Goal: Information Seeking & Learning: Learn about a topic

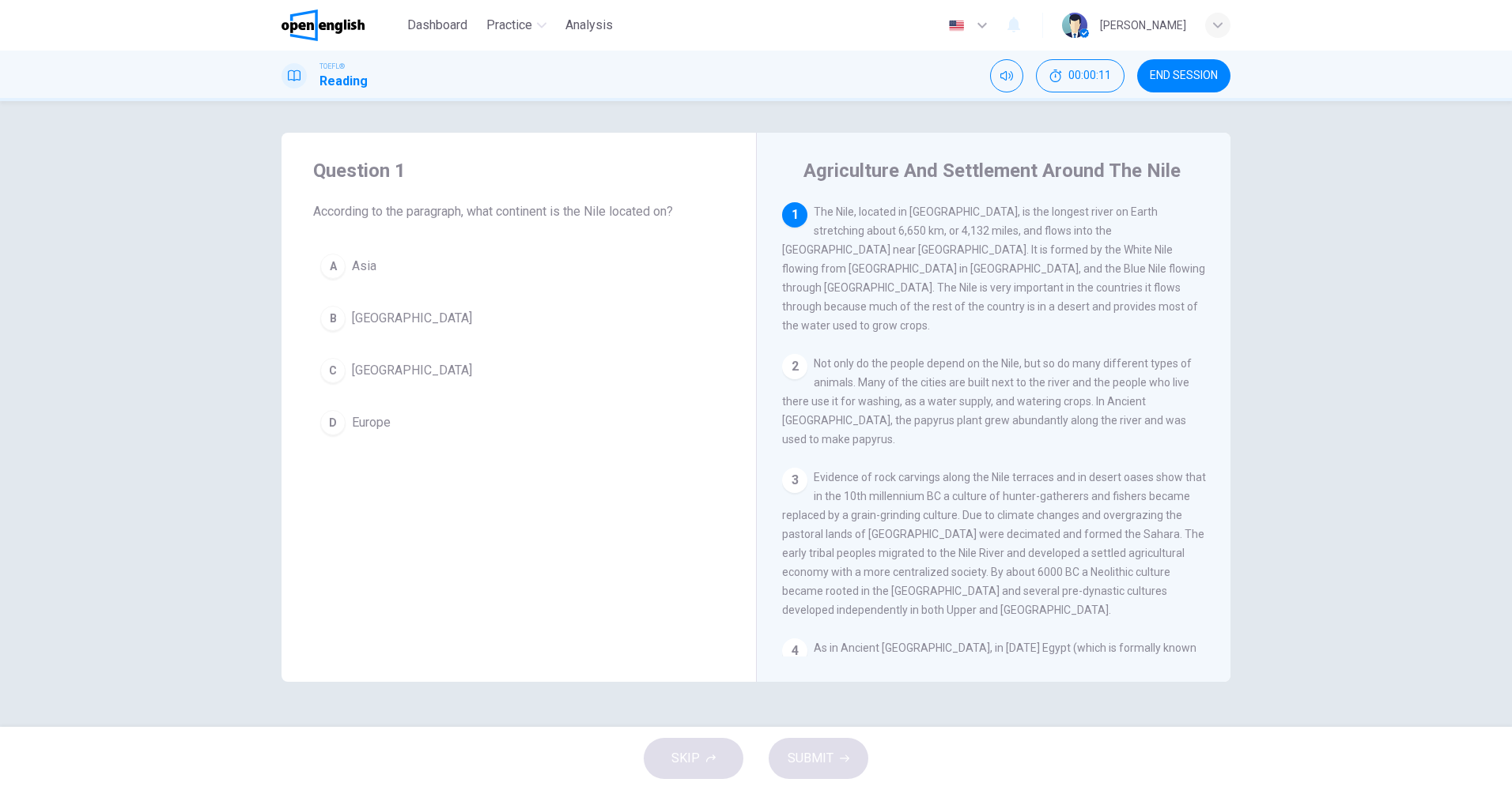
click at [334, 374] on div "C" at bounding box center [332, 370] width 25 height 25
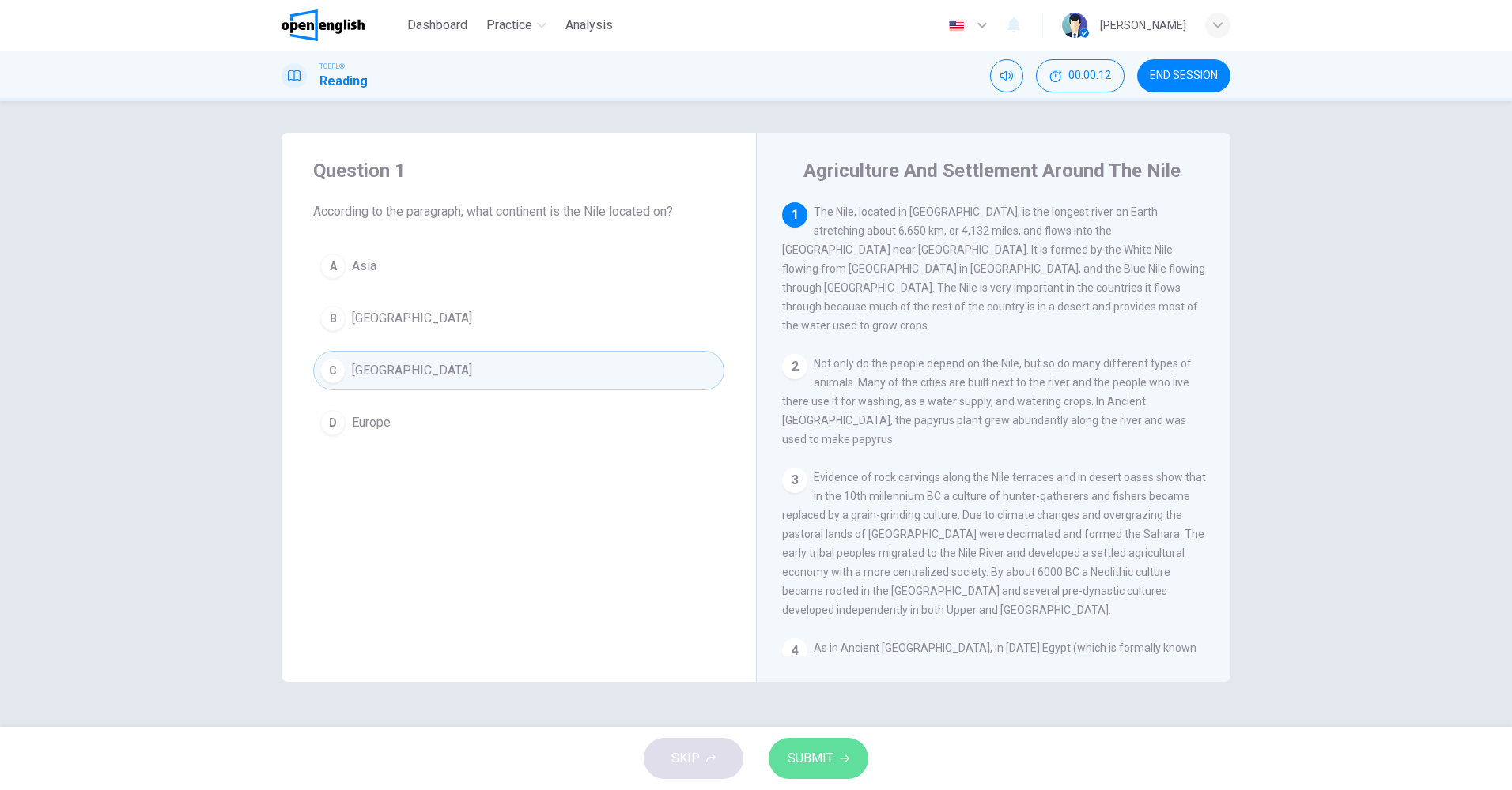
click at [823, 771] on button "SUBMIT" at bounding box center [818, 758] width 100 height 41
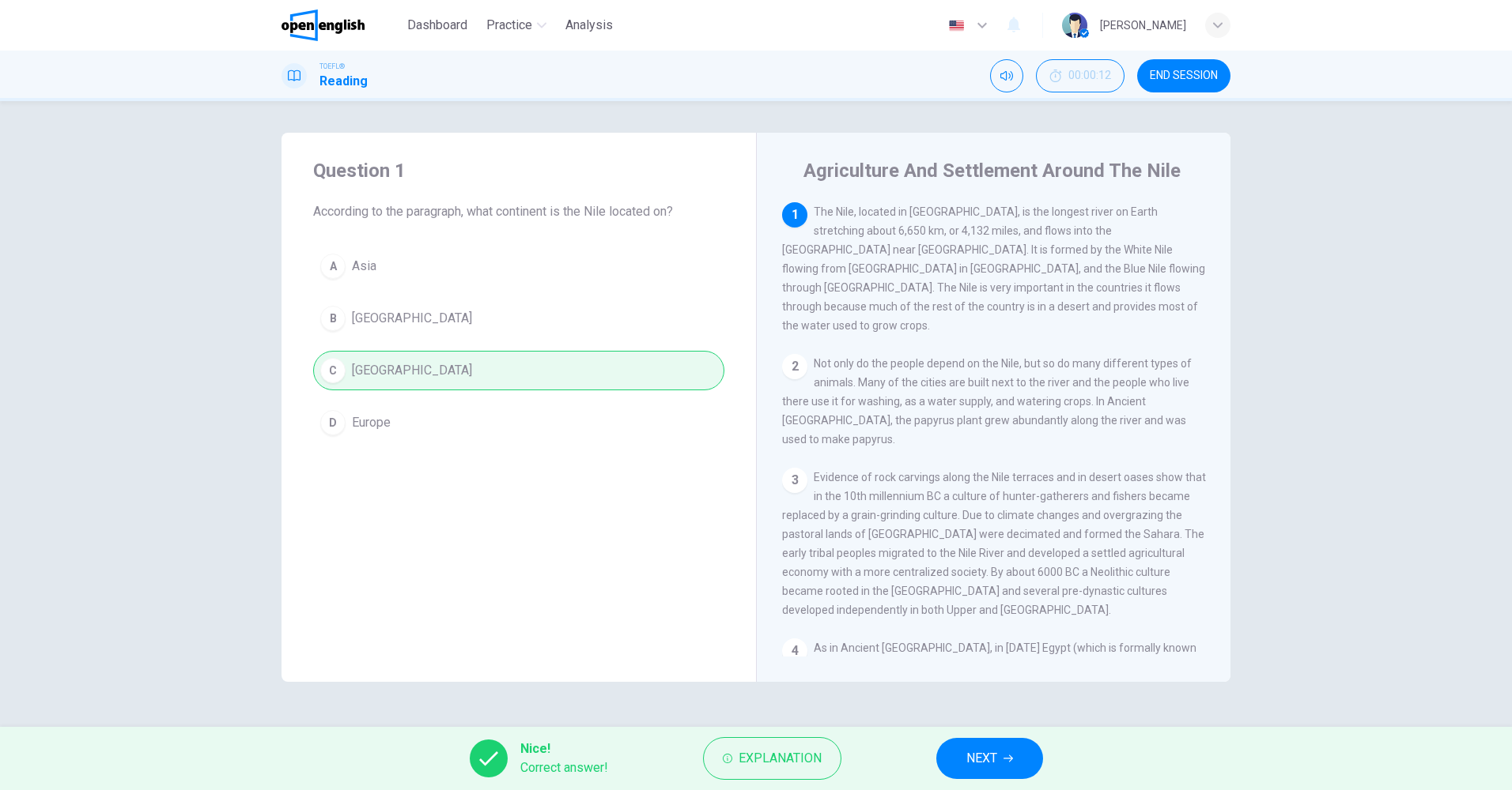
click at [1005, 735] on div "Nice! Correct answer! Explanation NEXT" at bounding box center [756, 759] width 1512 height 63
click at [996, 740] on button "NEXT" at bounding box center [989, 758] width 107 height 41
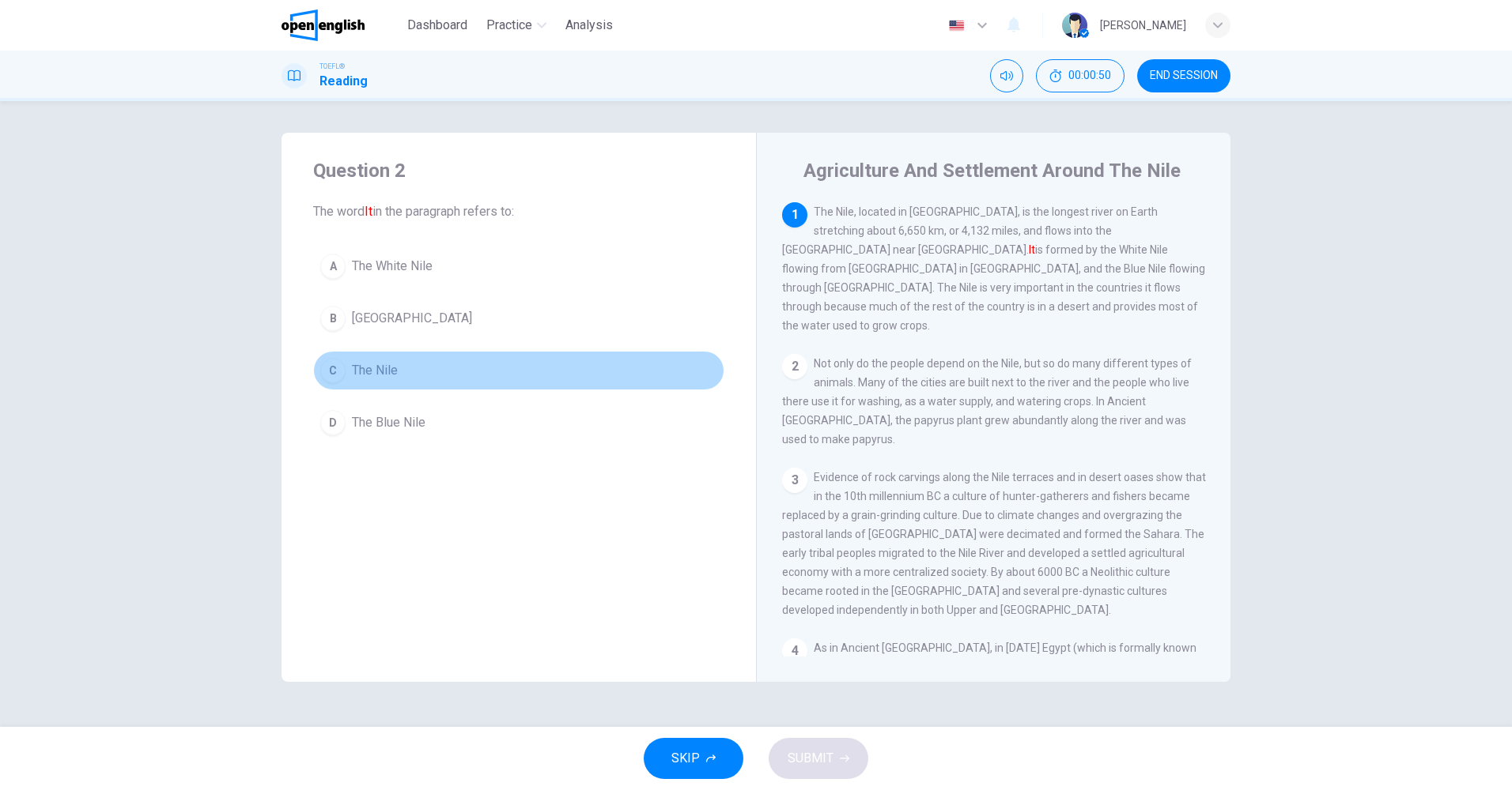
click at [350, 367] on button "C The Nile" at bounding box center [518, 370] width 411 height 39
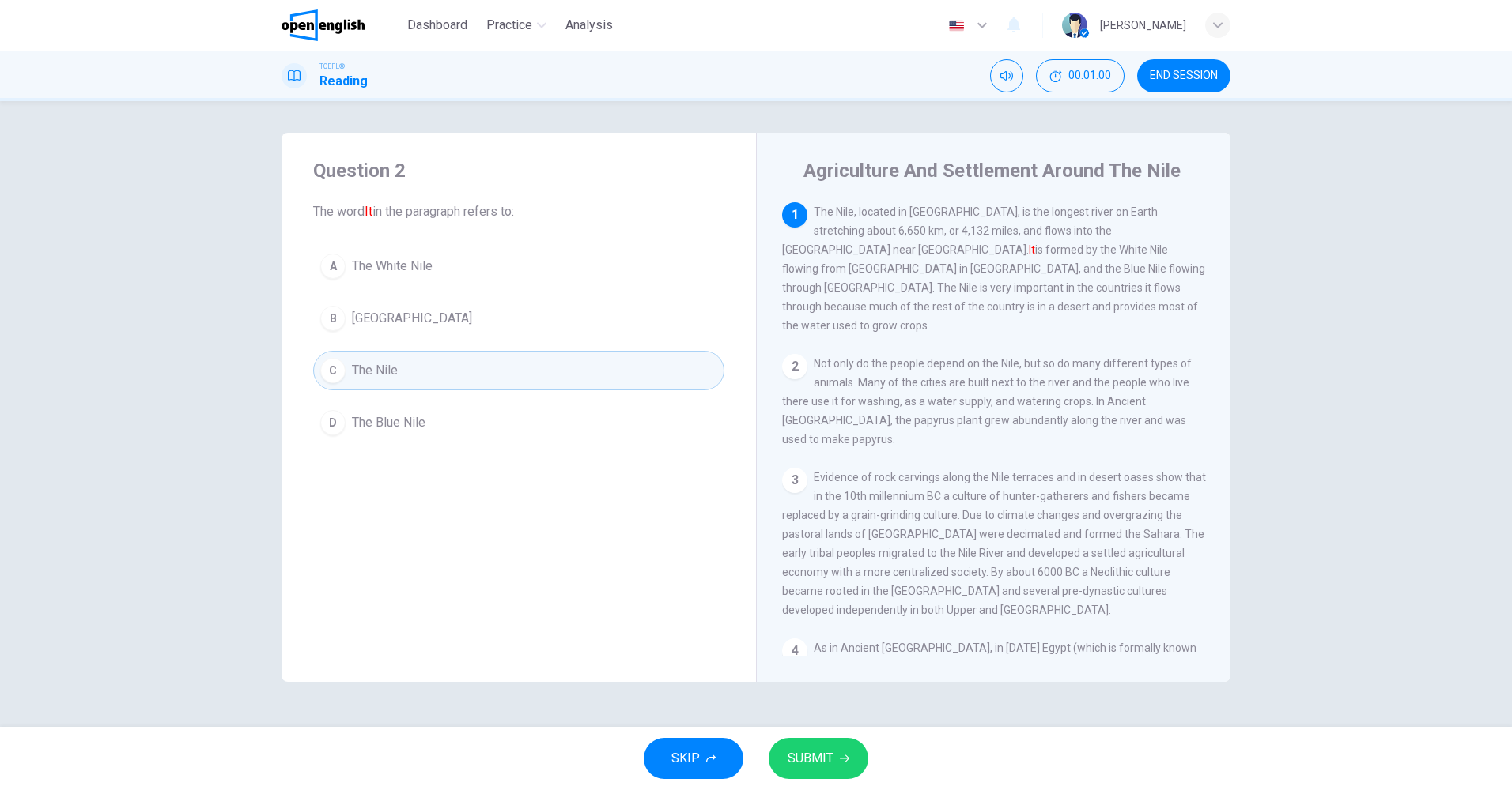
click at [833, 753] on button "SUBMIT" at bounding box center [818, 758] width 100 height 41
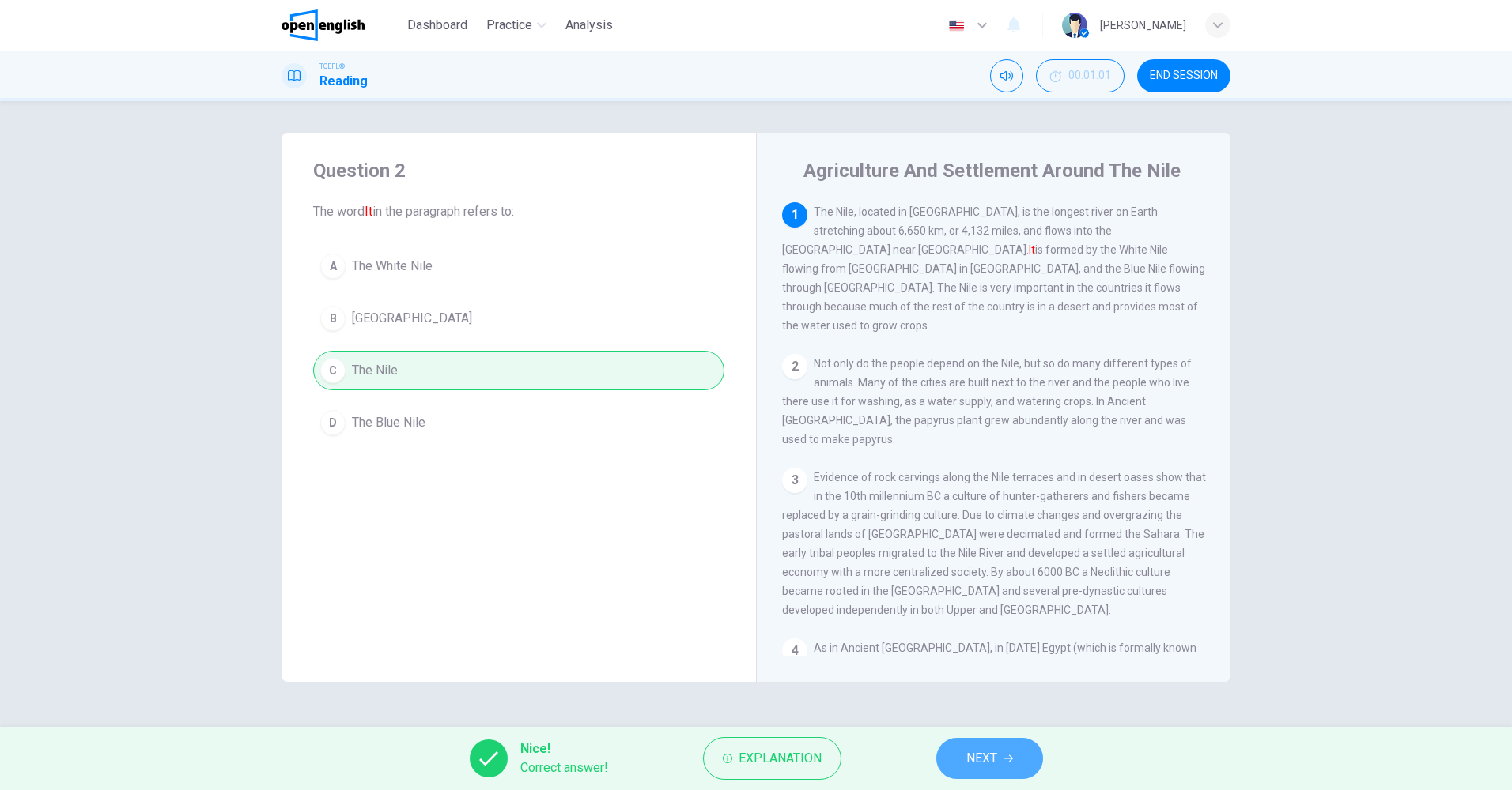
click at [1024, 761] on button "NEXT" at bounding box center [989, 758] width 107 height 41
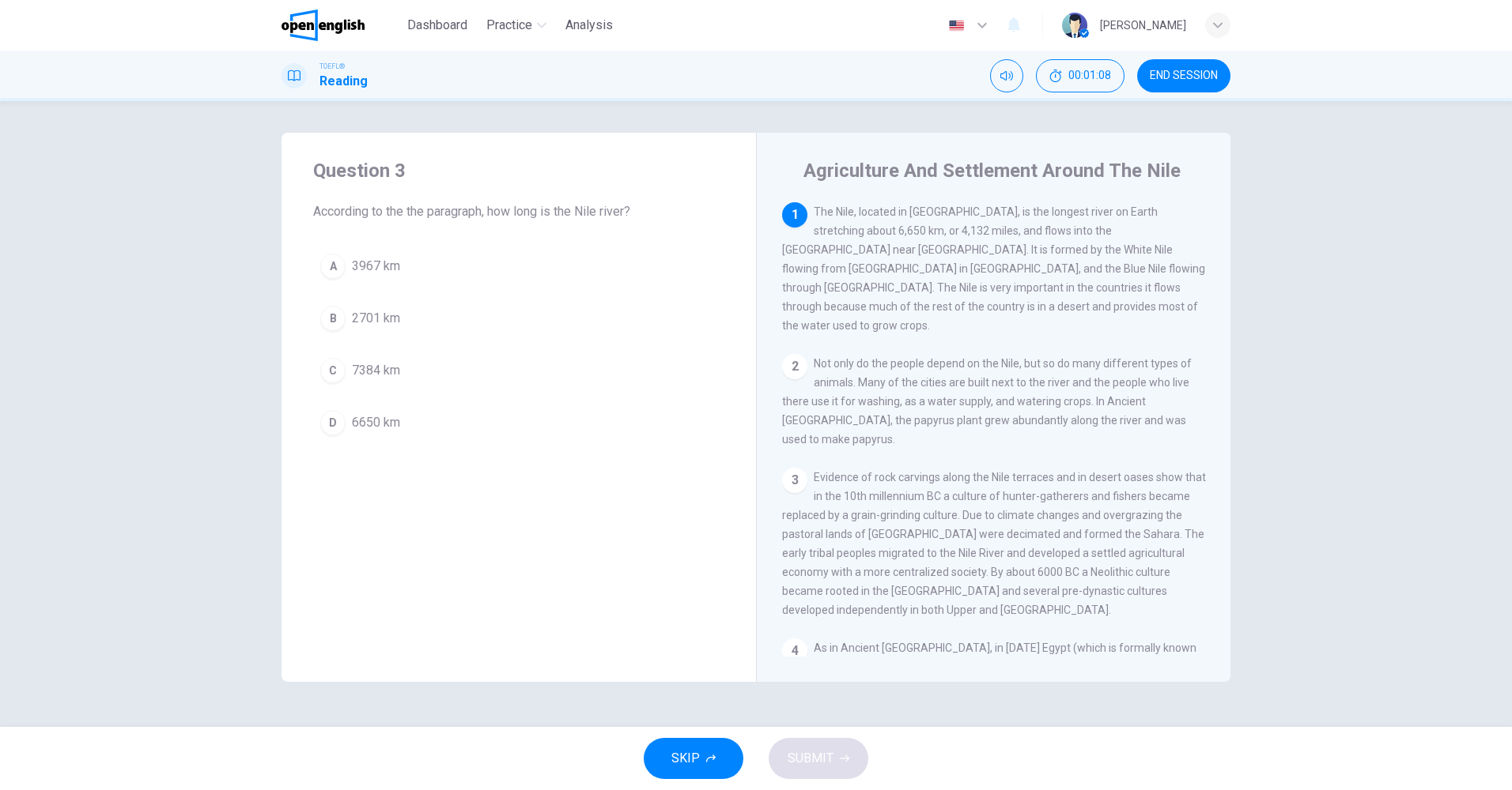
click at [344, 428] on button "D 6650 km" at bounding box center [518, 422] width 411 height 39
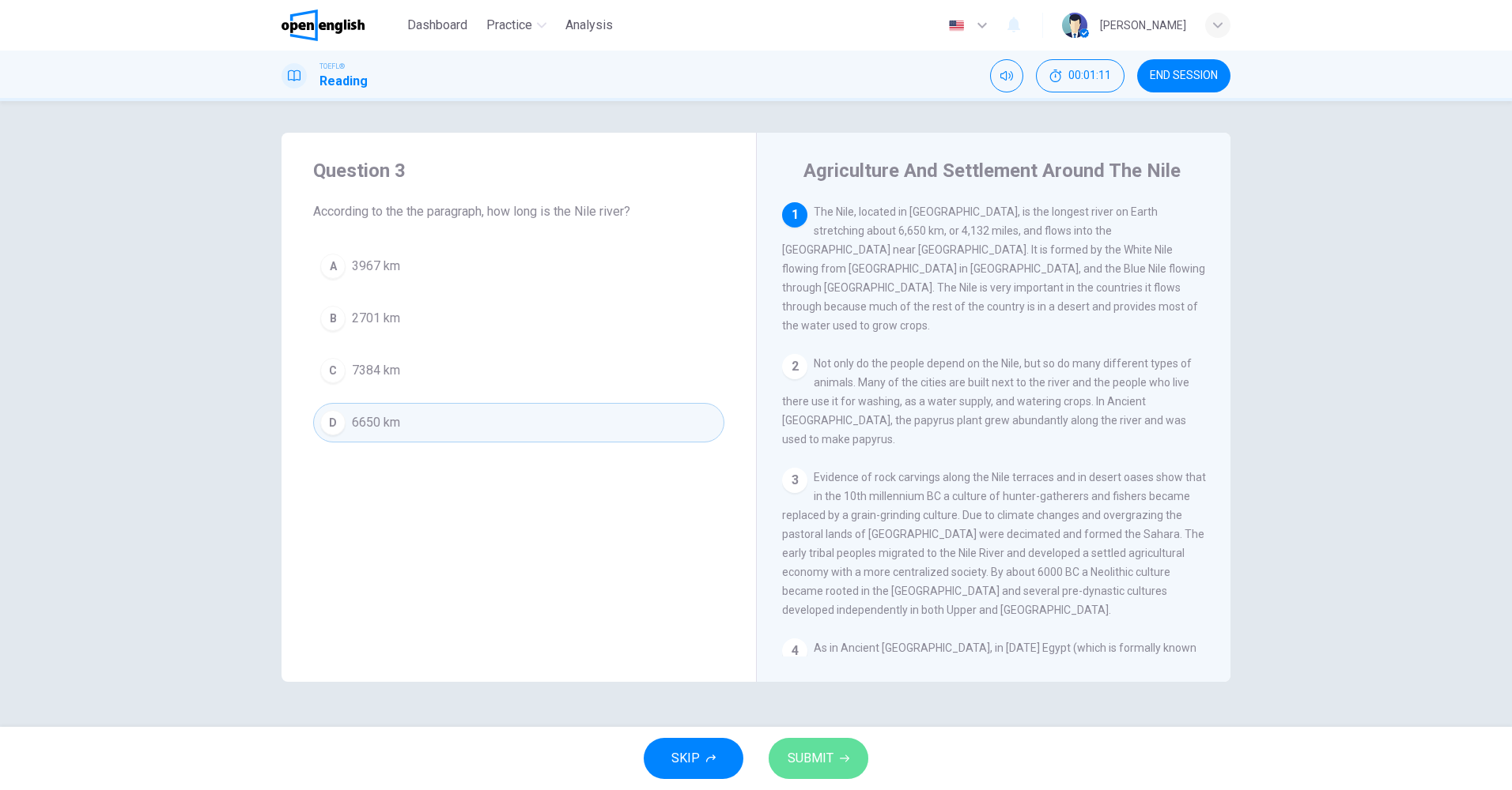
click at [801, 749] on span "SUBMIT" at bounding box center [810, 758] width 46 height 22
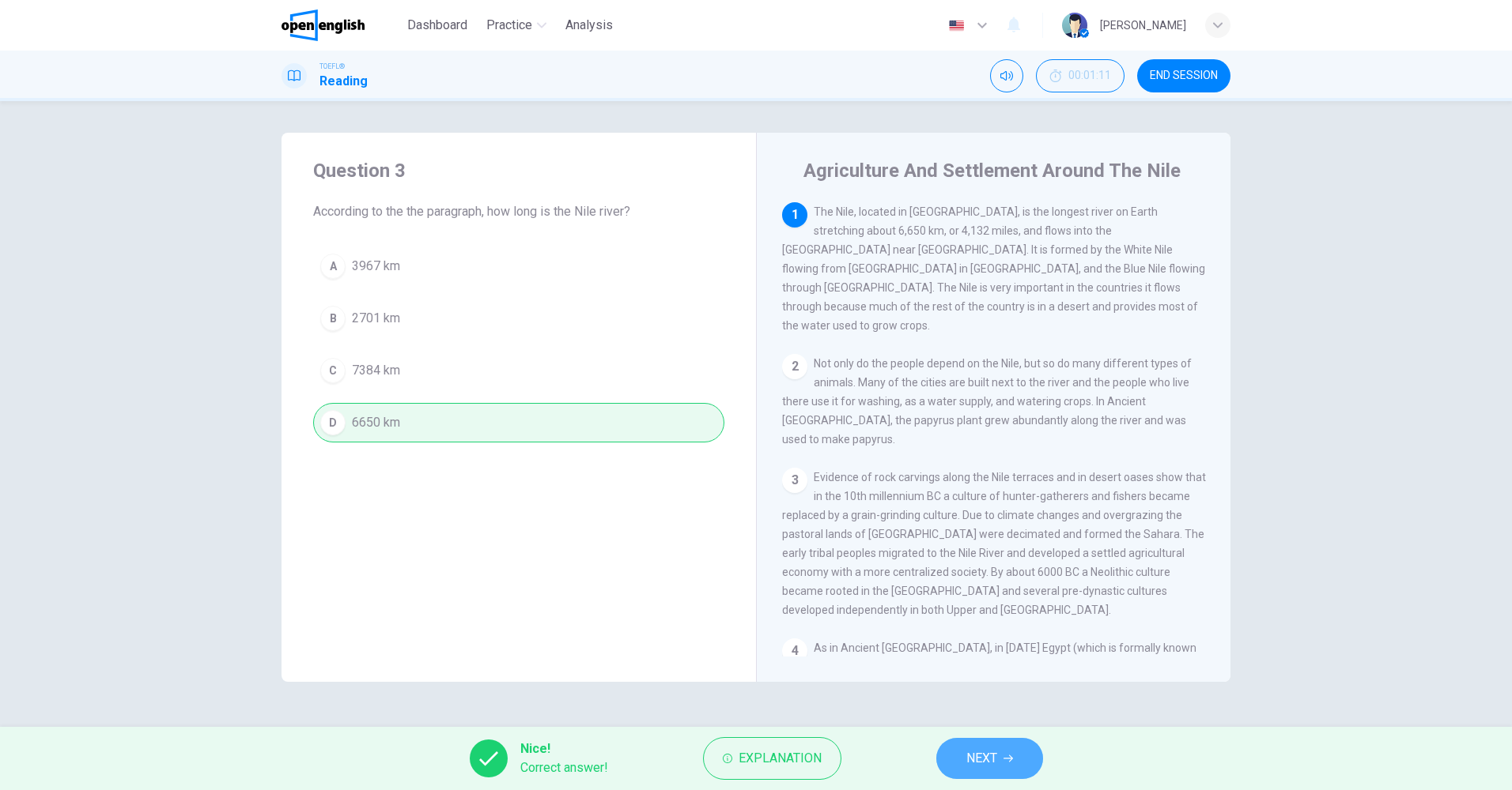
click at [1000, 755] on button "NEXT" at bounding box center [989, 758] width 107 height 41
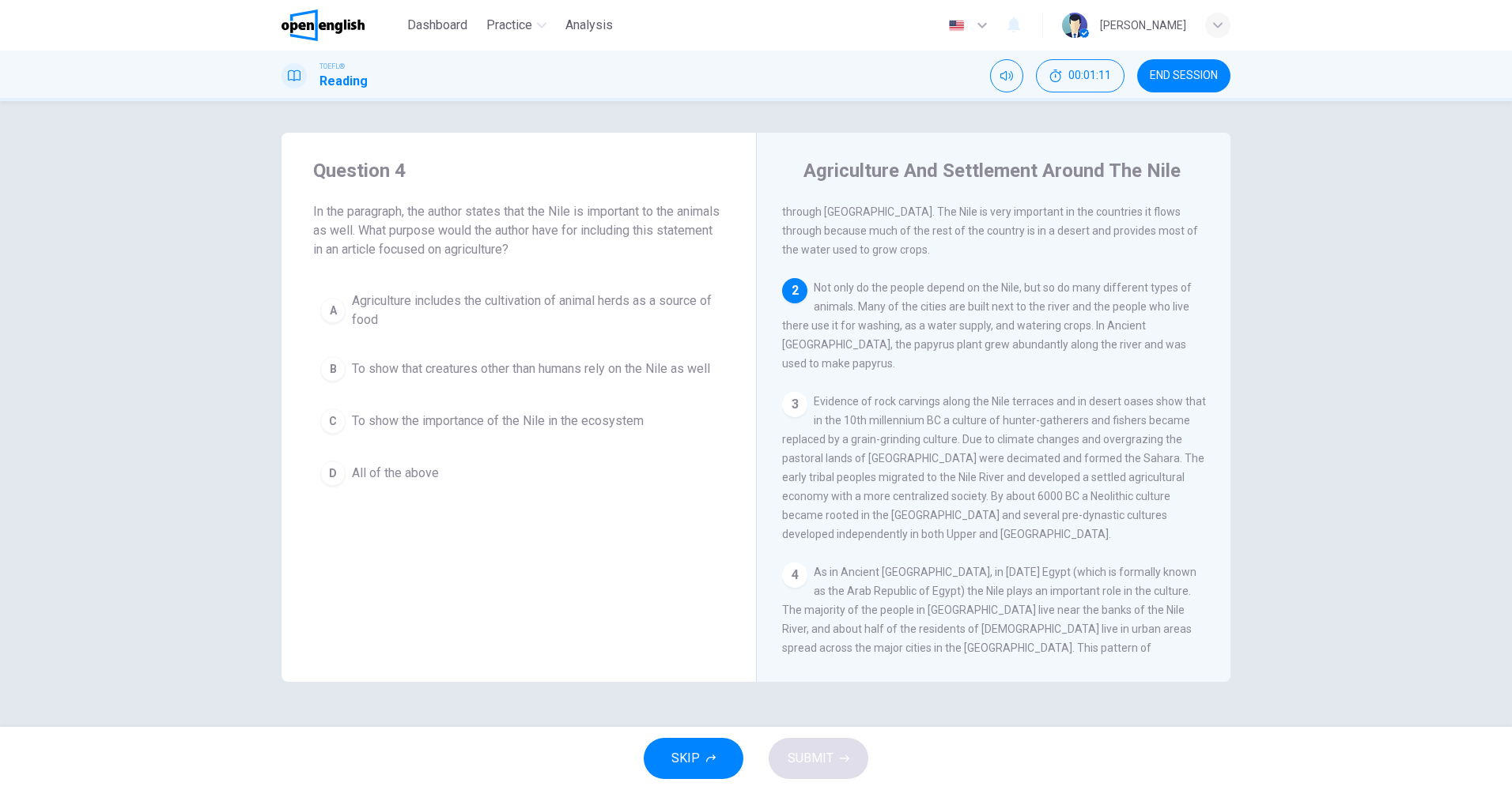
scroll to position [137, 0]
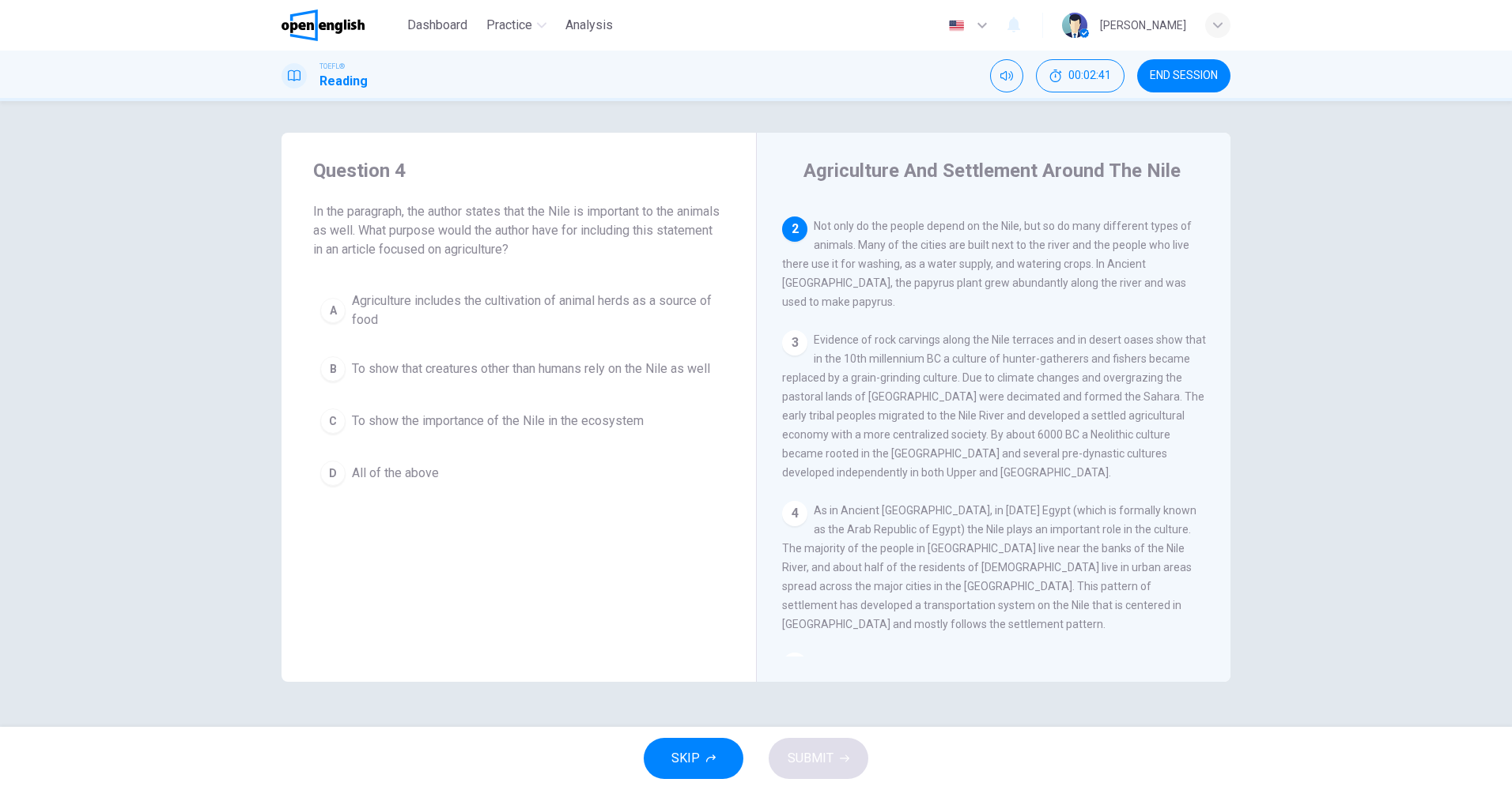
click at [327, 486] on div "D" at bounding box center [332, 473] width 25 height 25
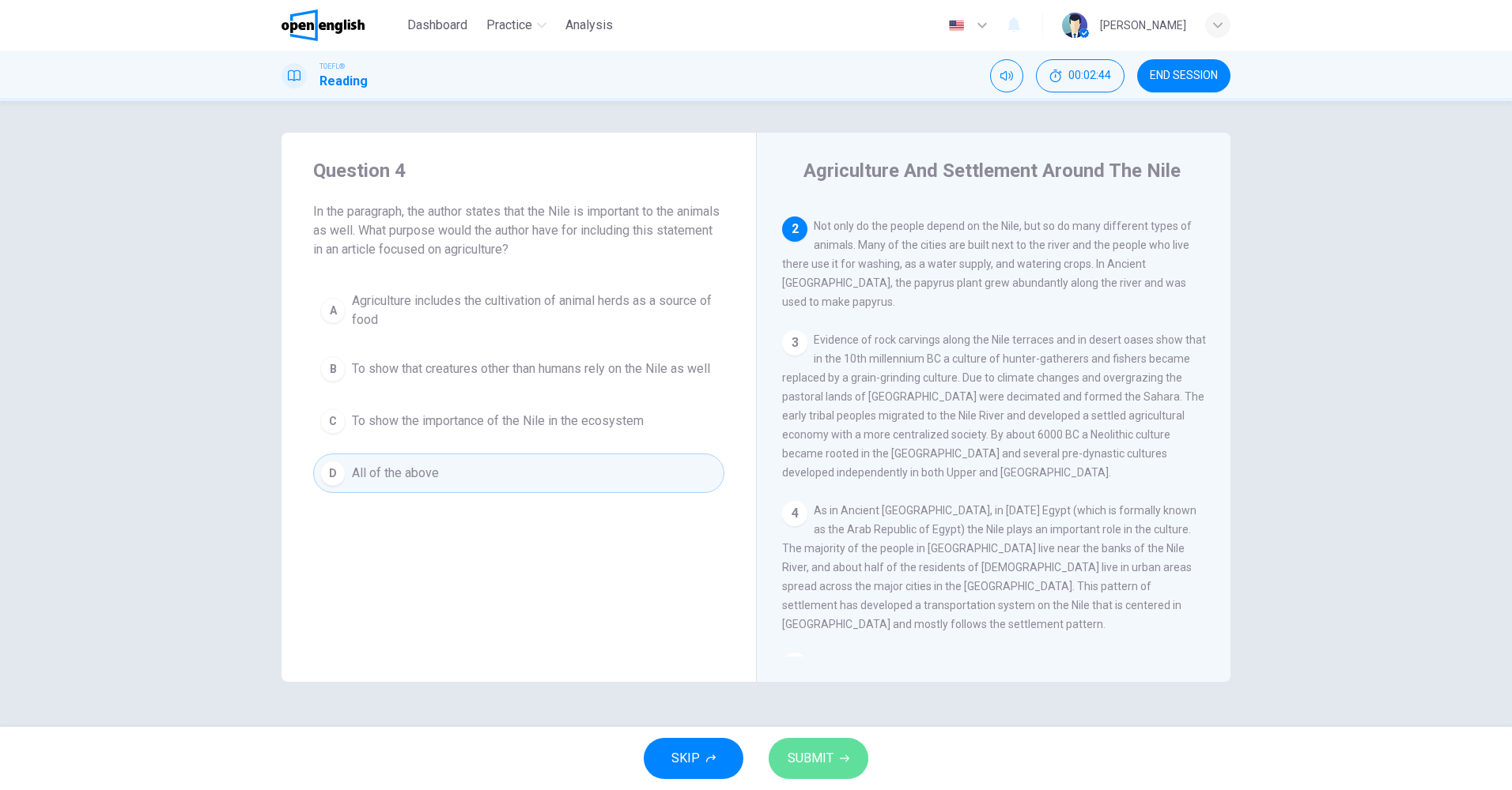
click at [808, 762] on span "SUBMIT" at bounding box center [810, 758] width 46 height 22
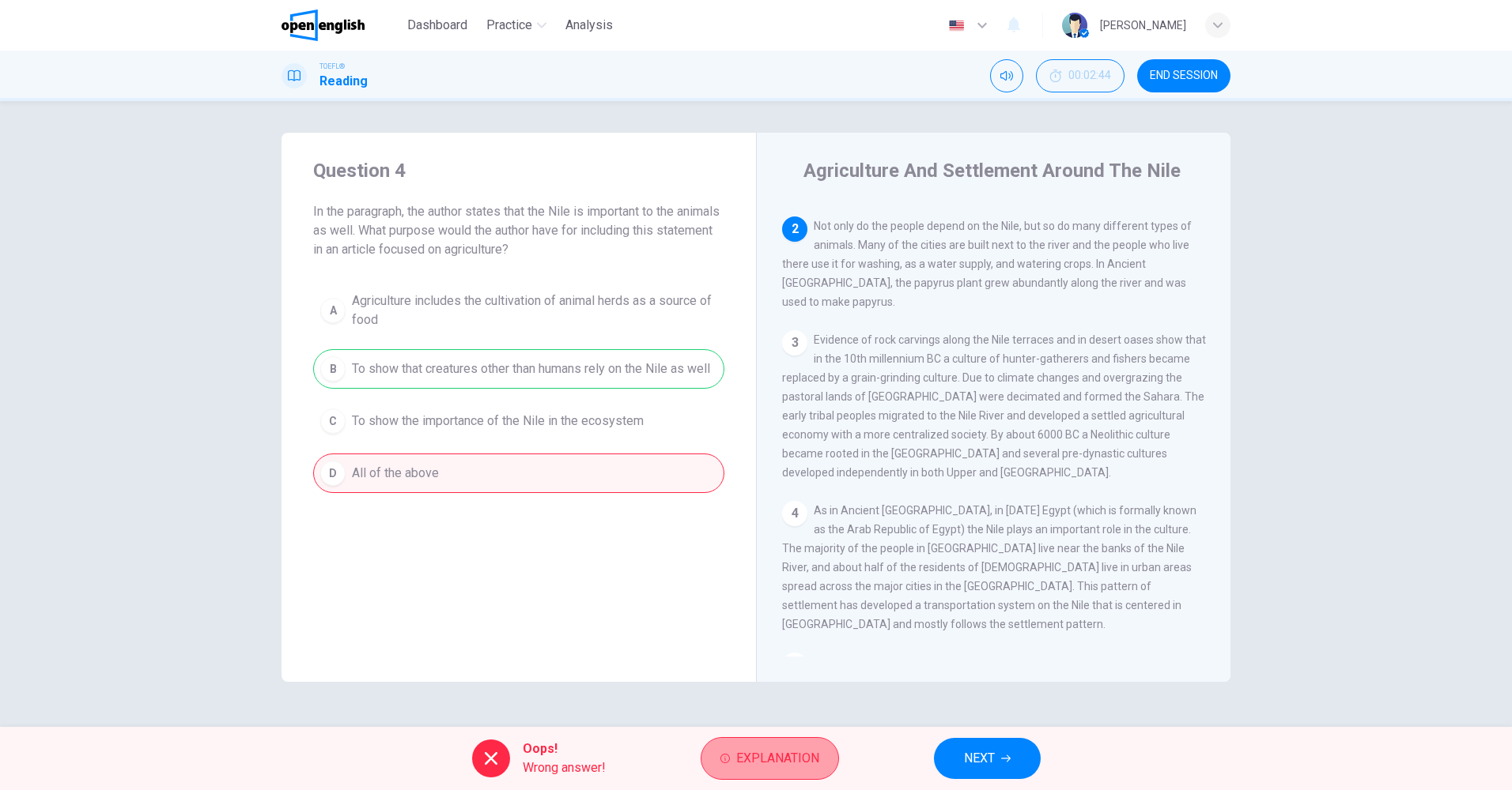
click at [757, 761] on span "Explanation" at bounding box center [777, 758] width 83 height 22
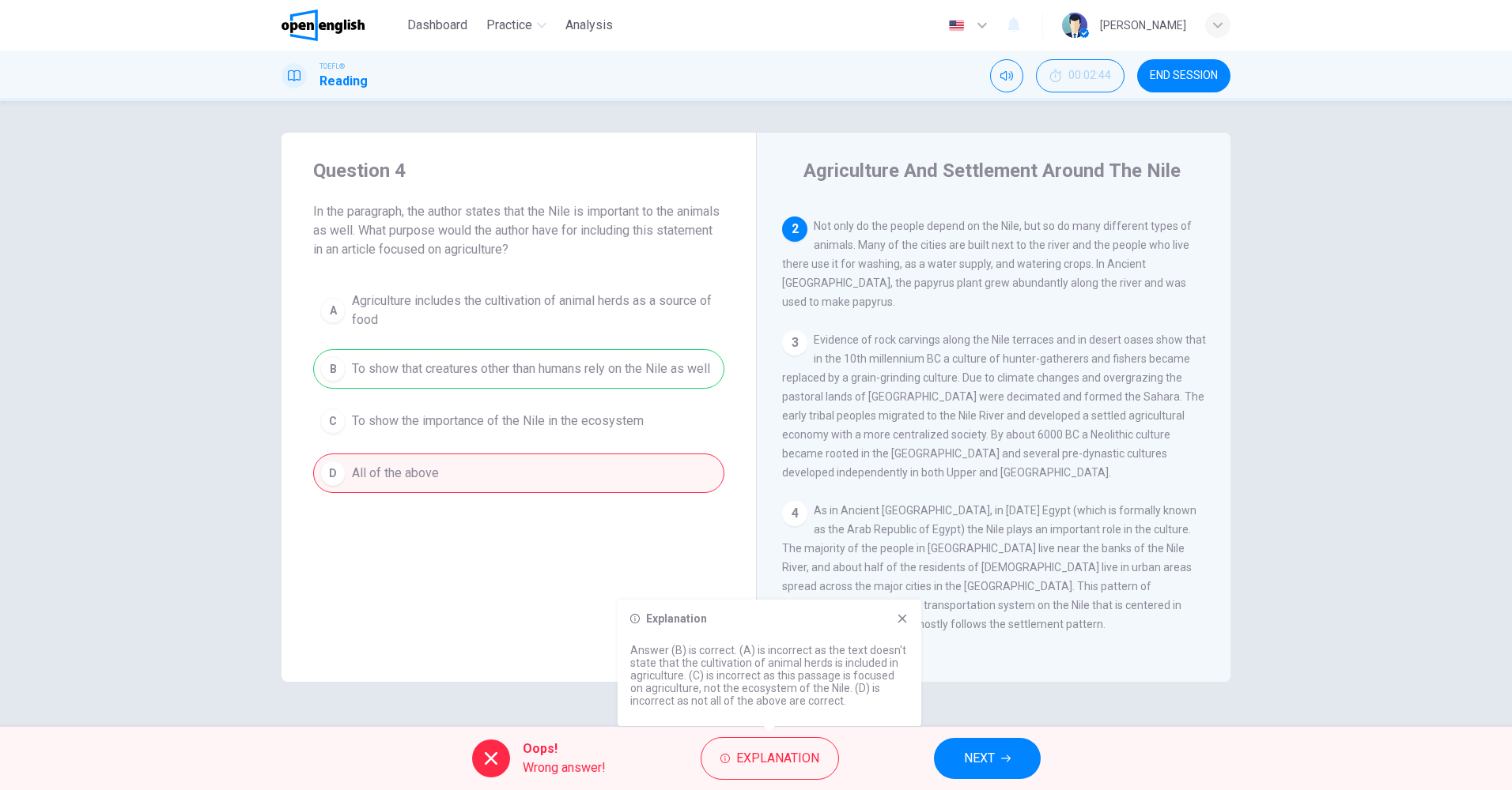
click at [899, 620] on icon at bounding box center [902, 619] width 13 height 13
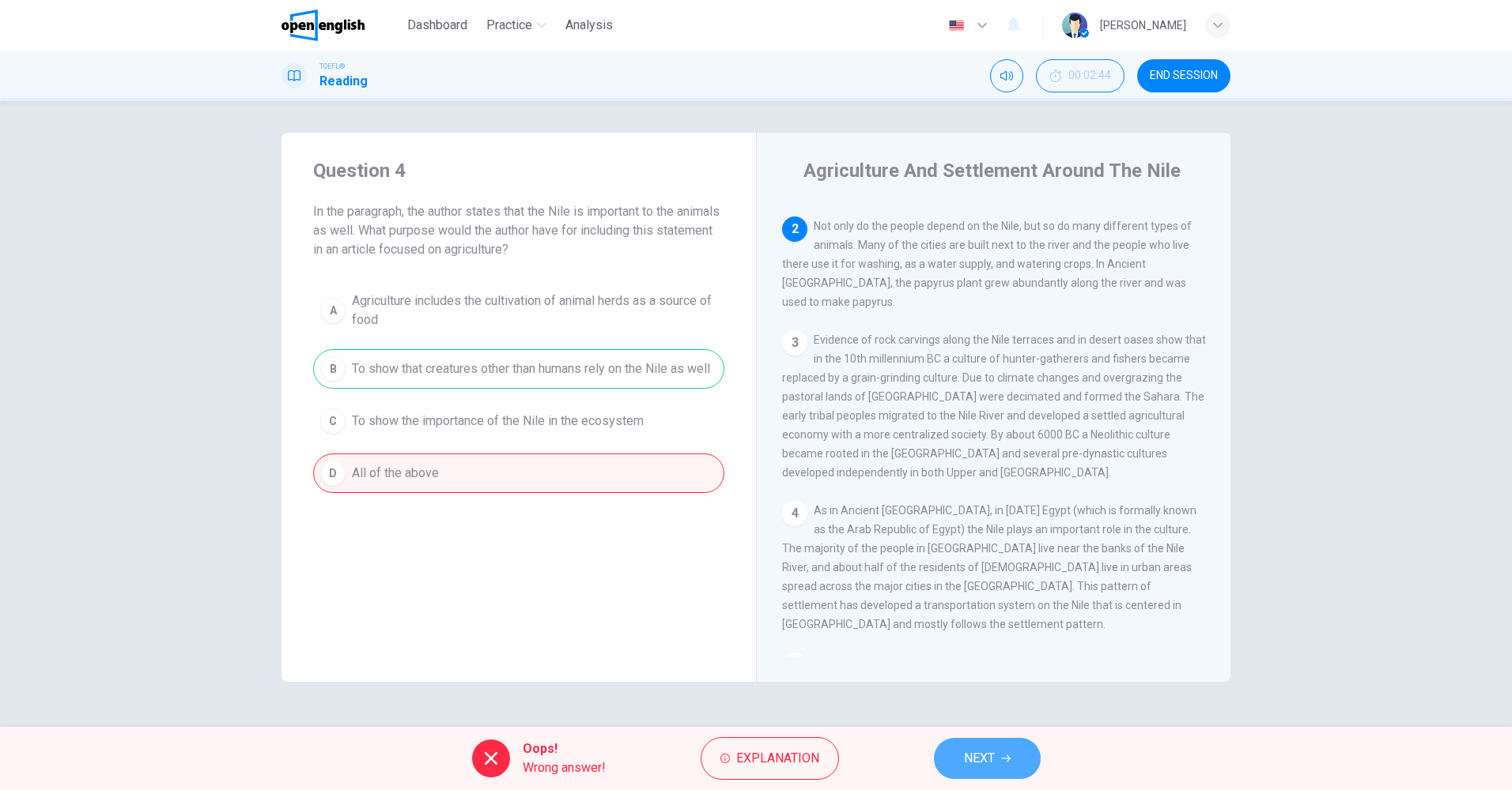
click at [973, 761] on span "NEXT" at bounding box center [978, 758] width 30 height 22
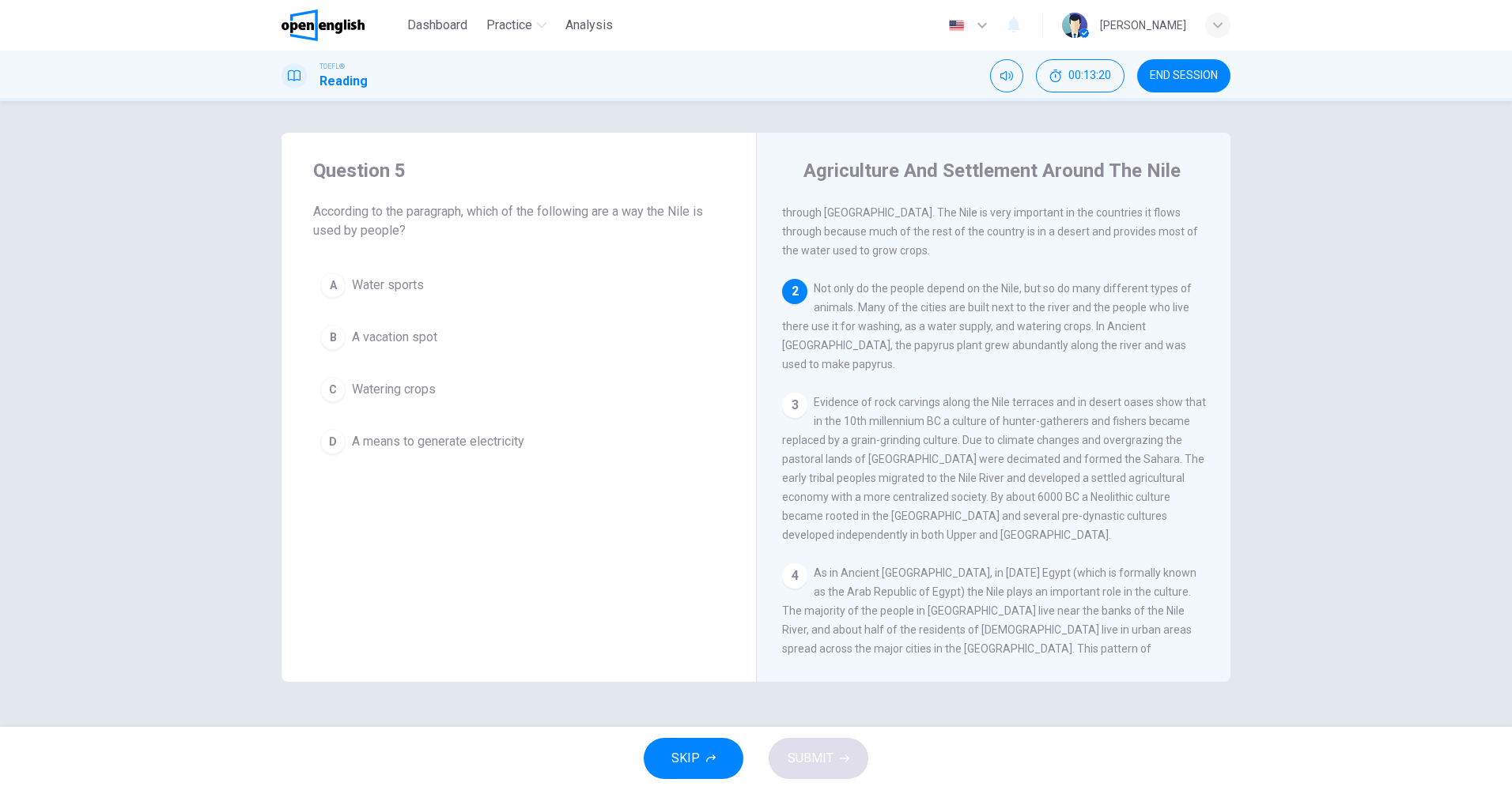
scroll to position [0, 0]
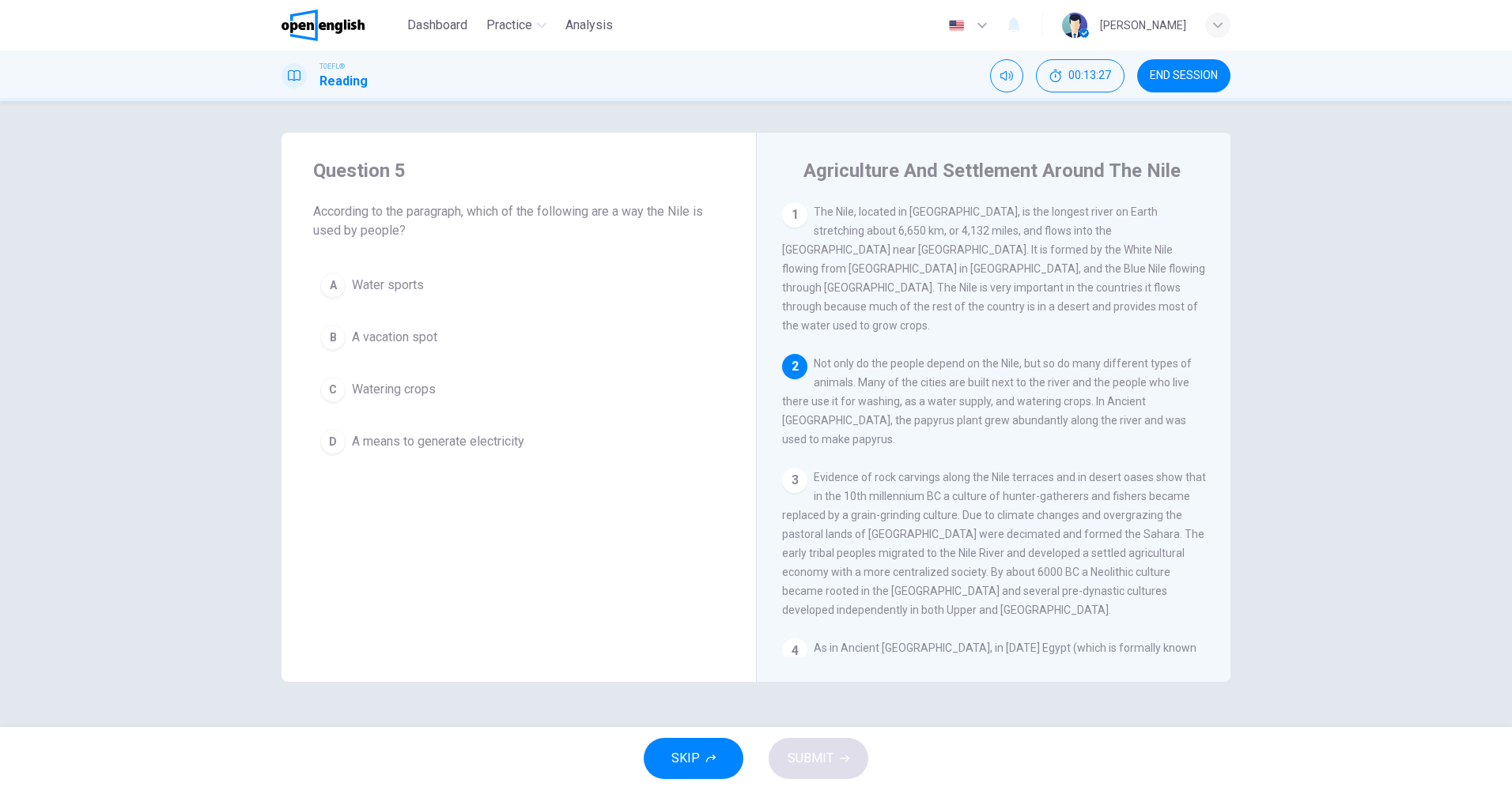
click at [376, 388] on span "Watering crops" at bounding box center [394, 389] width 83 height 19
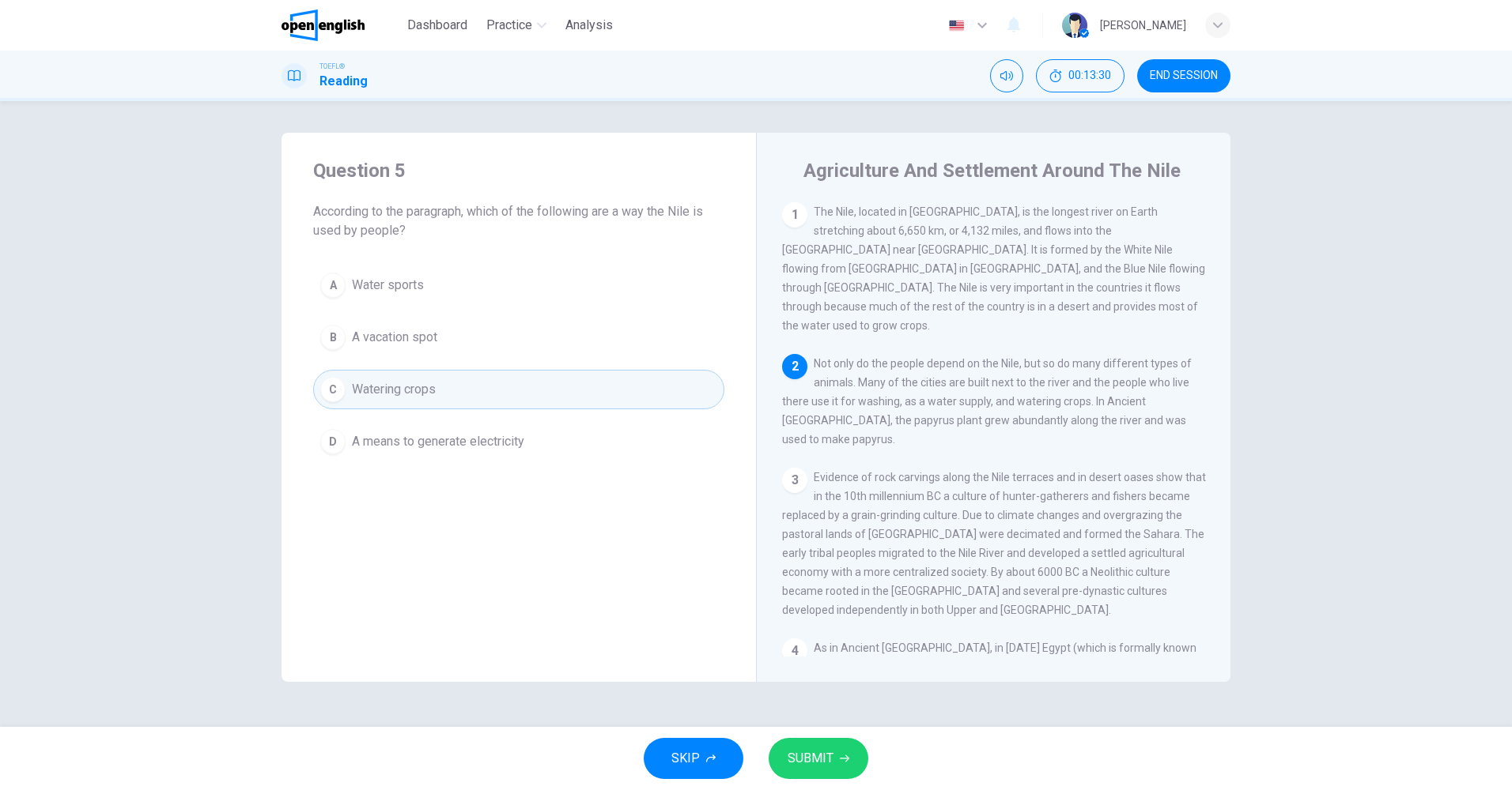
click at [829, 743] on button "SUBMIT" at bounding box center [818, 758] width 100 height 41
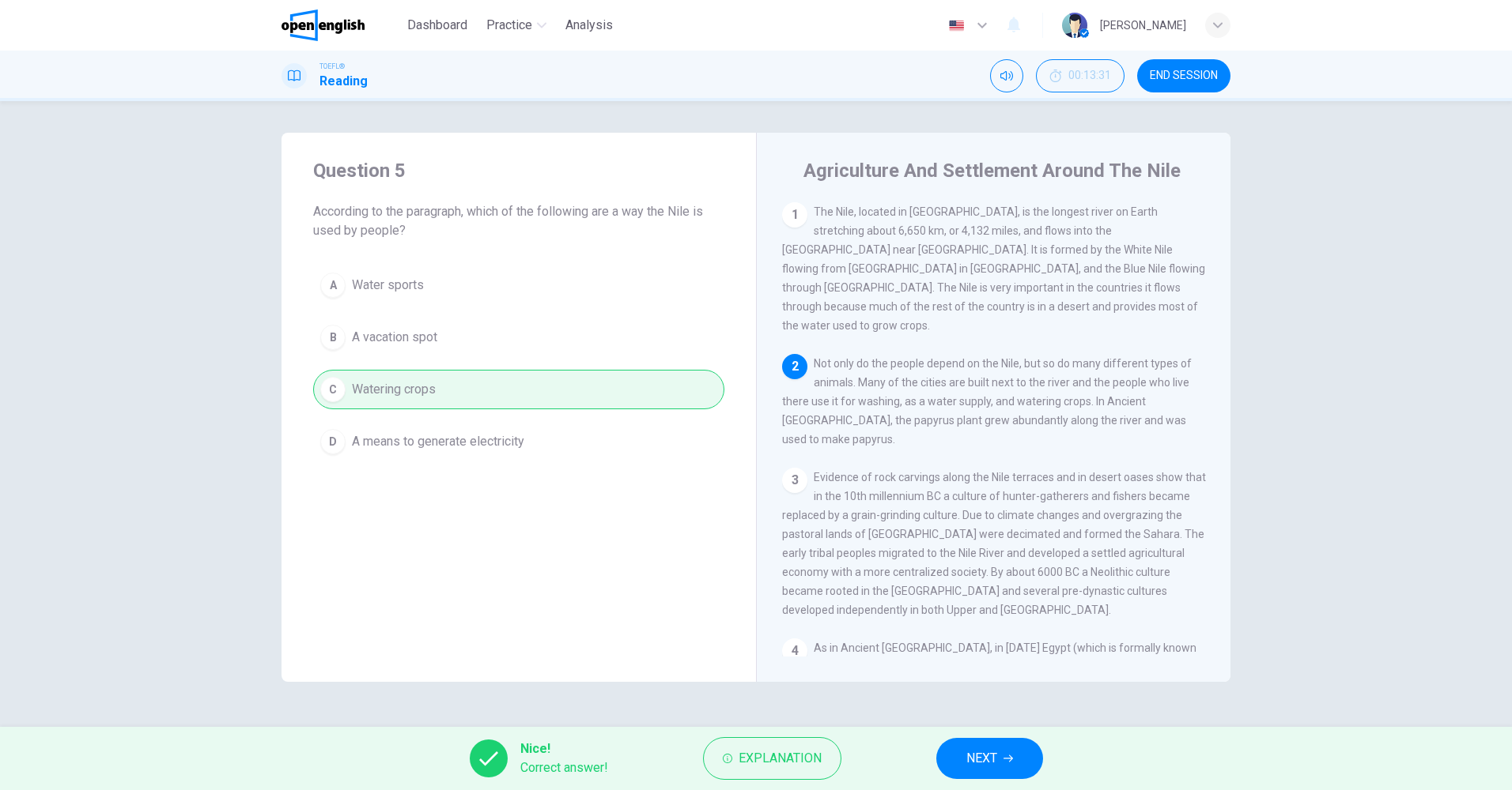
click at [1033, 756] on button "NEXT" at bounding box center [989, 758] width 107 height 41
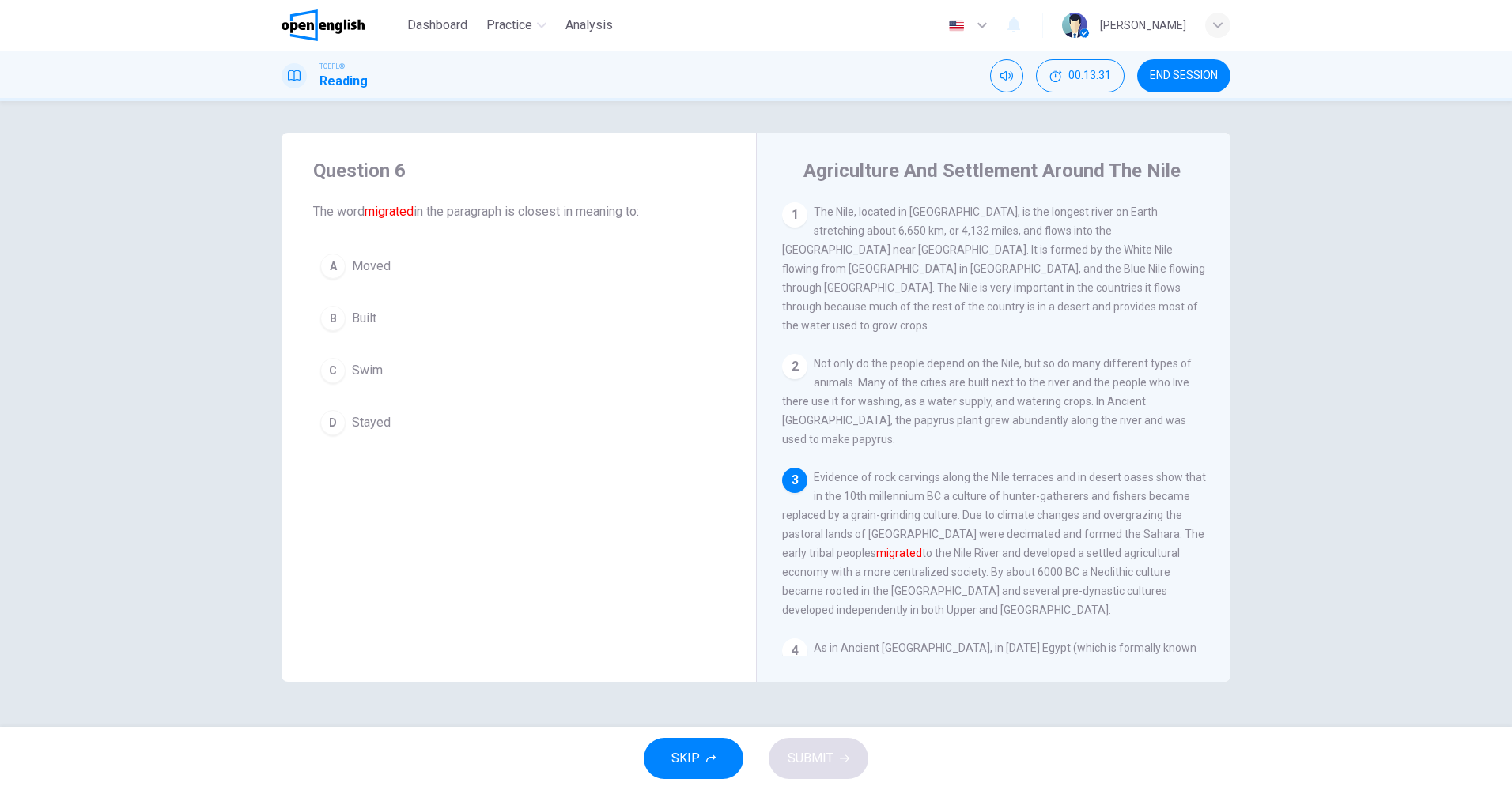
scroll to position [97, 0]
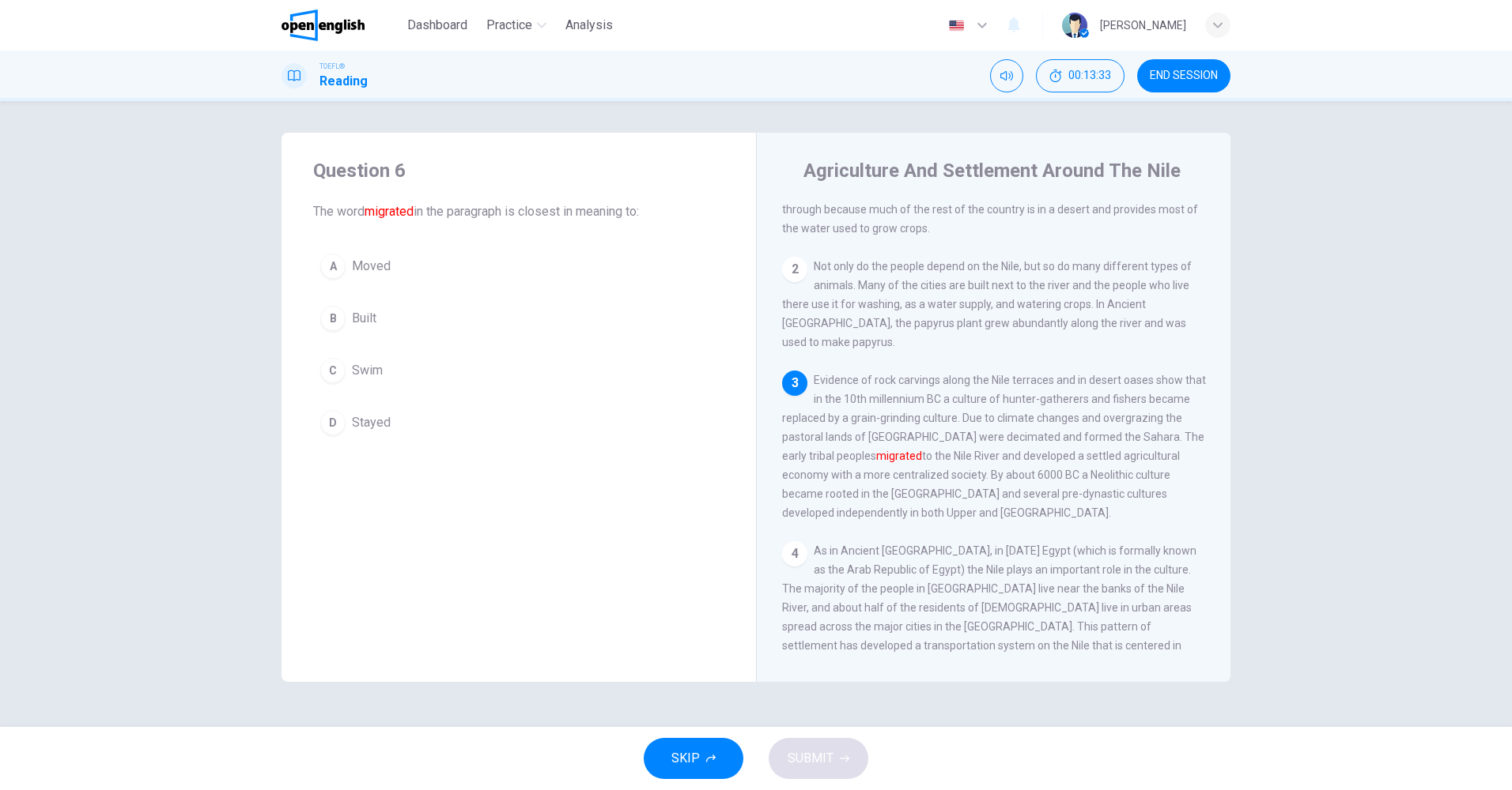
click at [347, 252] on button "A Moved" at bounding box center [518, 266] width 411 height 39
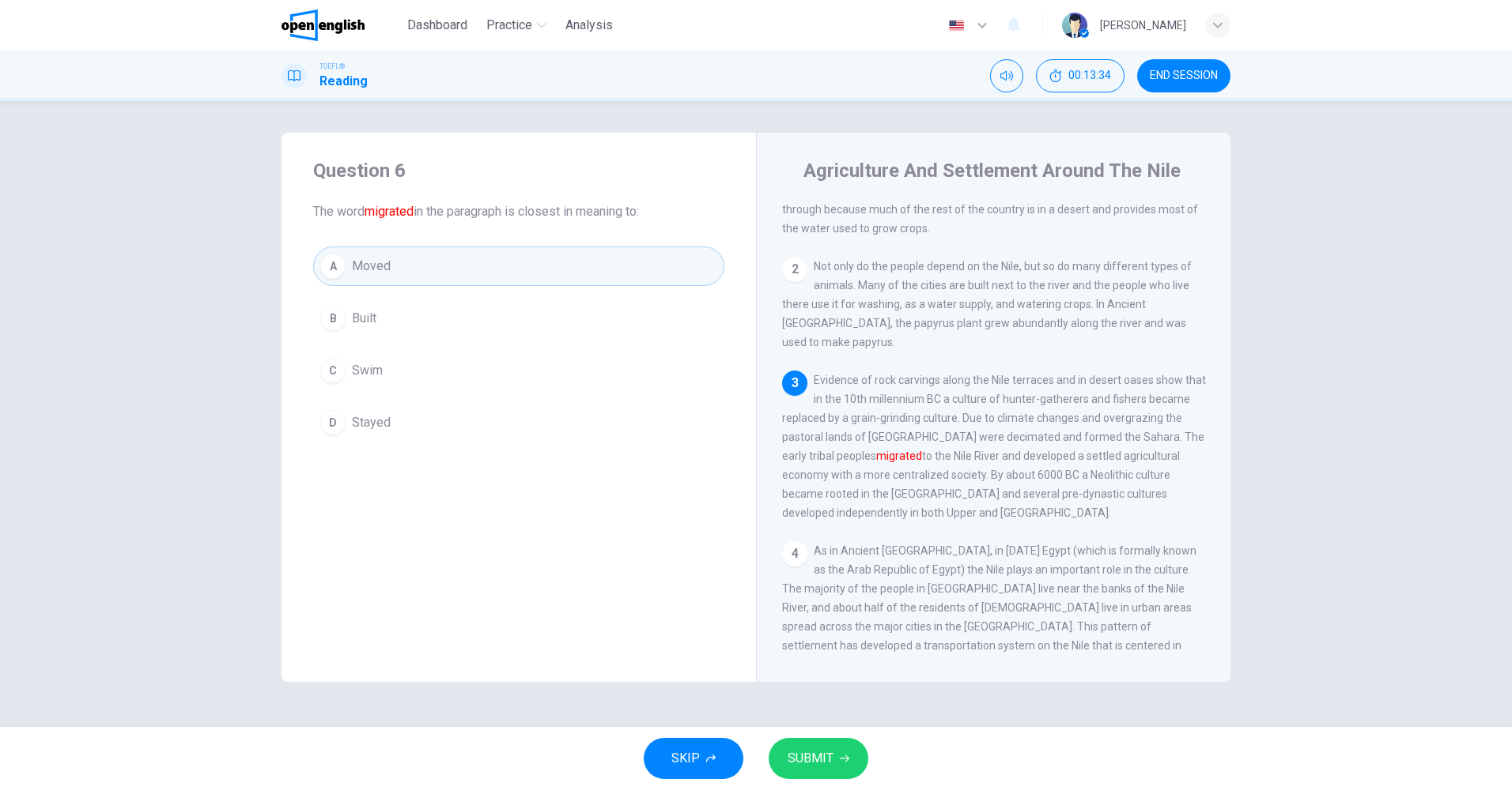
click at [824, 755] on span "SUBMIT" at bounding box center [810, 758] width 46 height 22
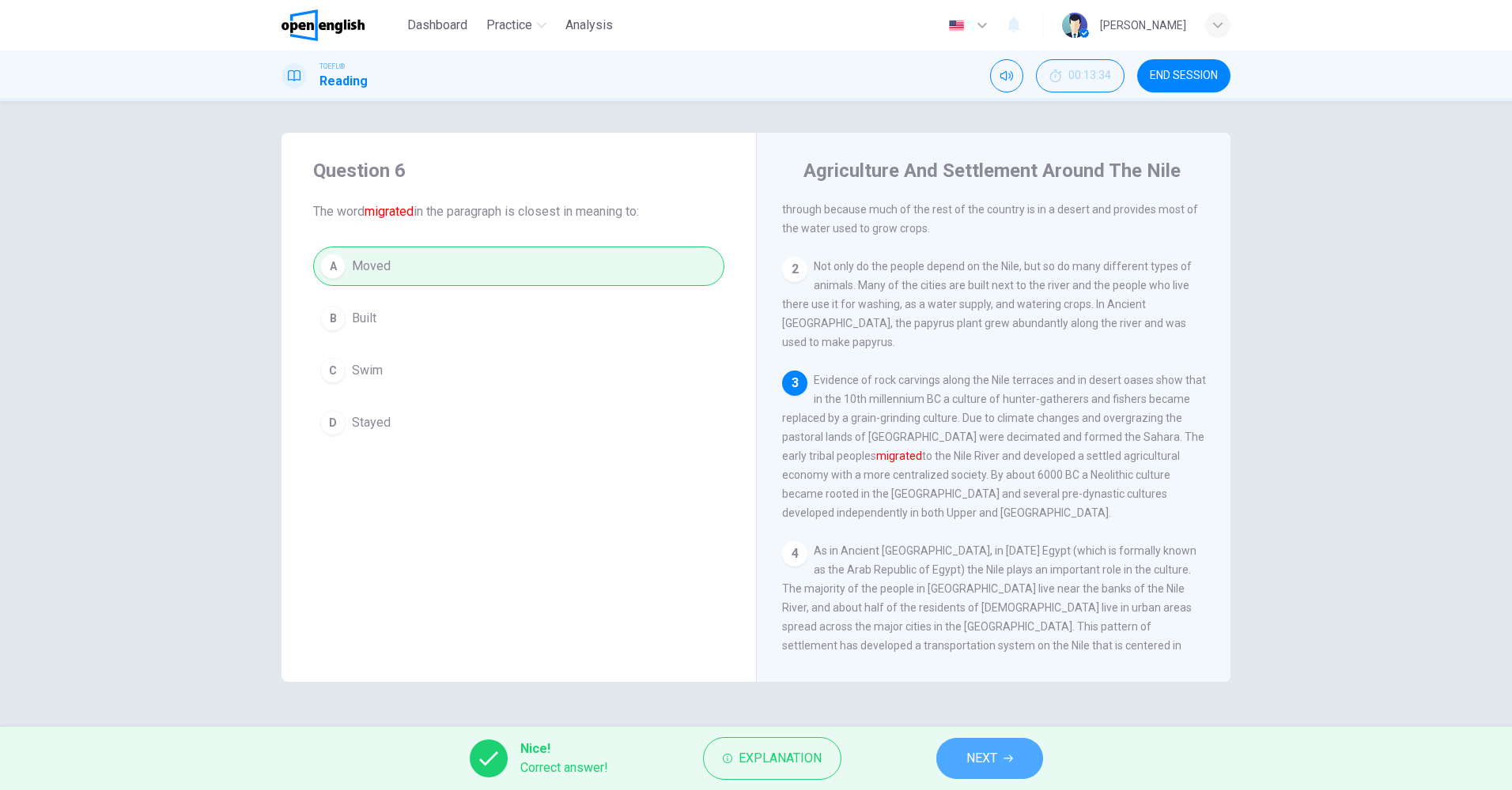
click at [1005, 755] on icon "button" at bounding box center [1008, 758] width 10 height 10
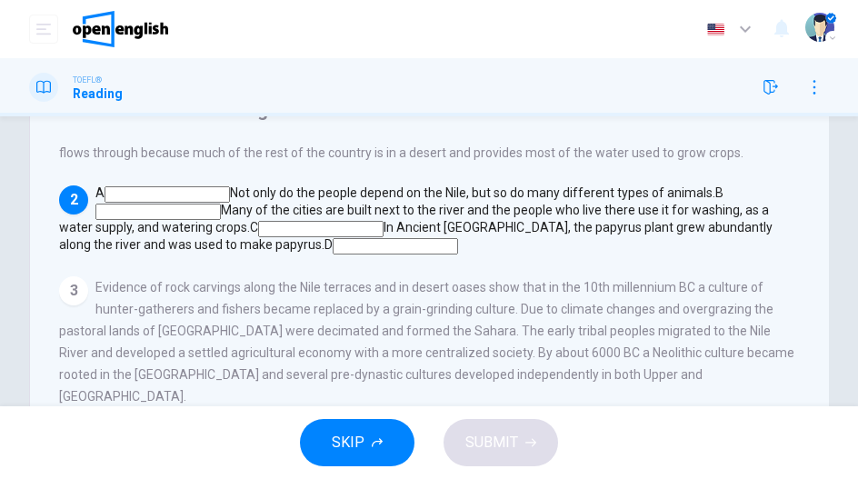
scroll to position [273, 0]
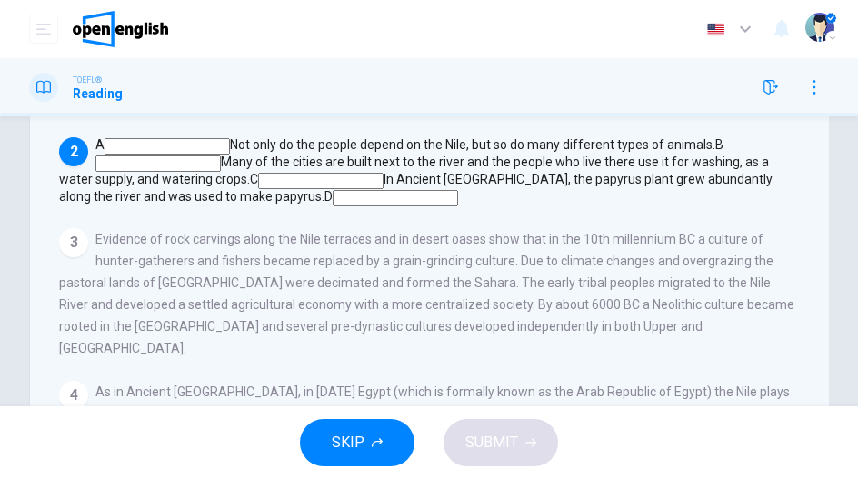
click at [476, 284] on span "Evidence of rock carvings along the Nile terraces and in desert oases show that…" at bounding box center [427, 294] width 736 height 124
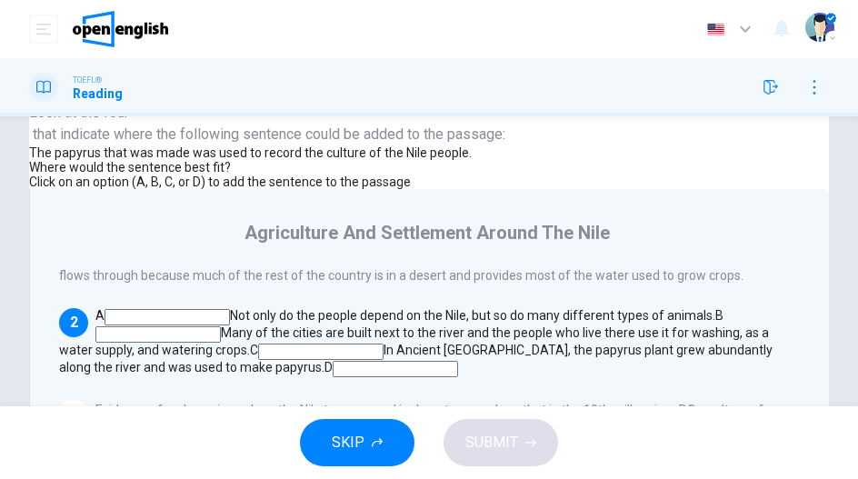
scroll to position [91, 0]
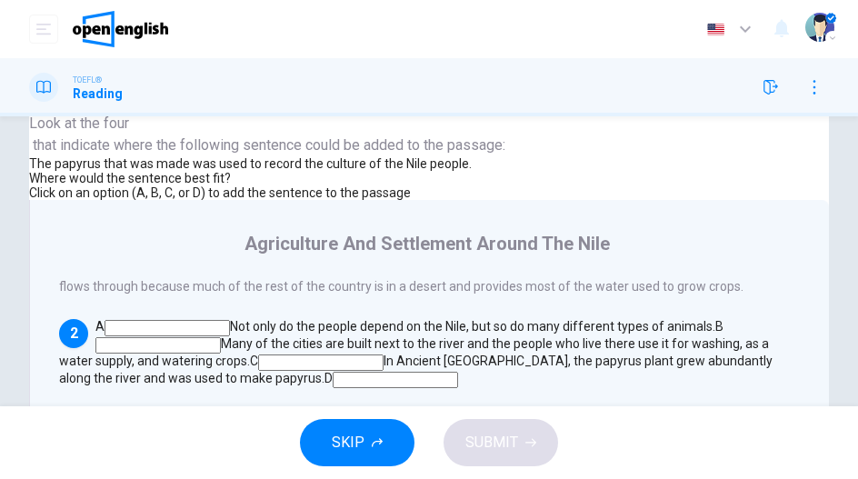
click at [458, 372] on input at bounding box center [395, 380] width 125 height 16
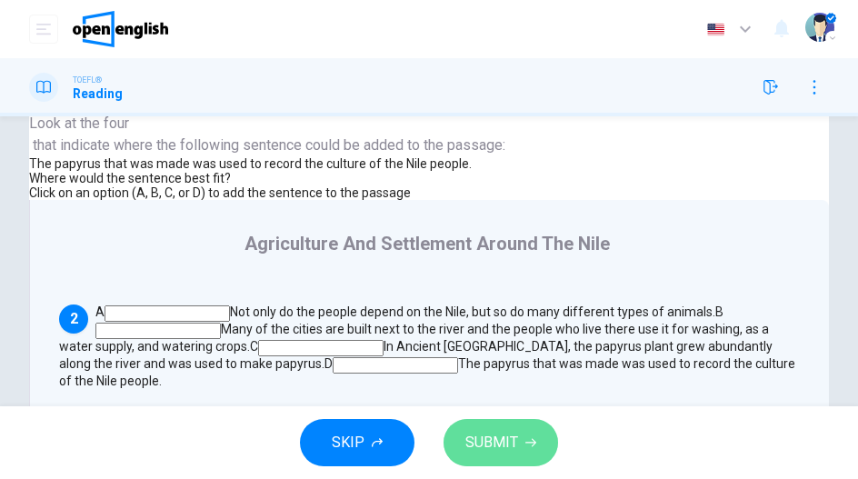
click at [506, 430] on span "SUBMIT" at bounding box center [492, 442] width 53 height 25
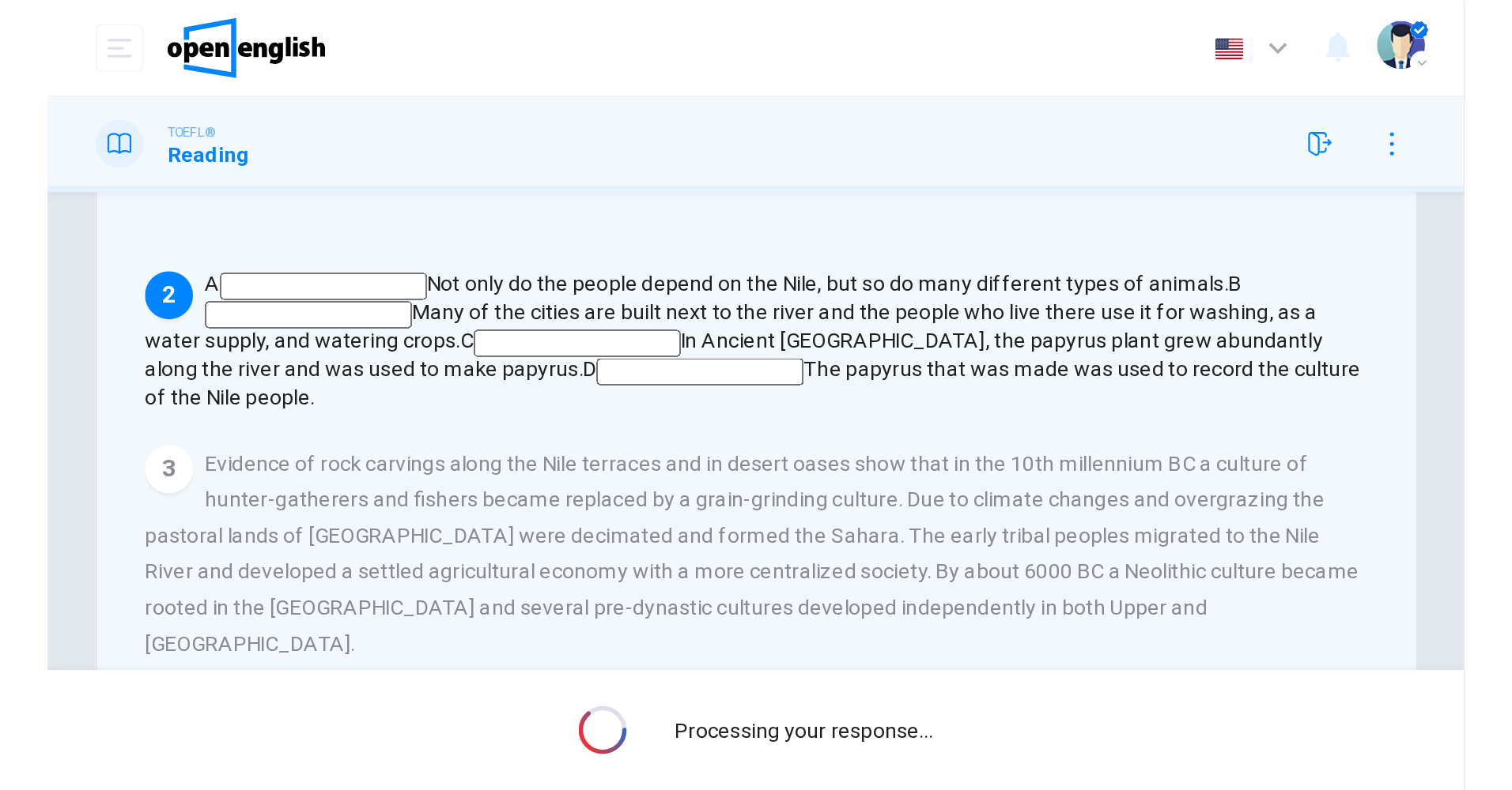
scroll to position [237, 0]
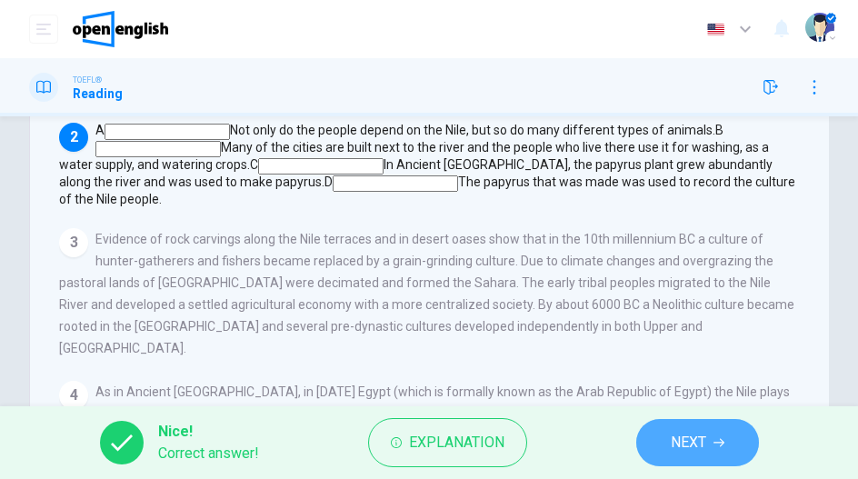
drag, startPoint x: 704, startPoint y: 445, endPoint x: 699, endPoint y: 419, distance: 25.9
click at [704, 446] on span "NEXT" at bounding box center [688, 442] width 35 height 25
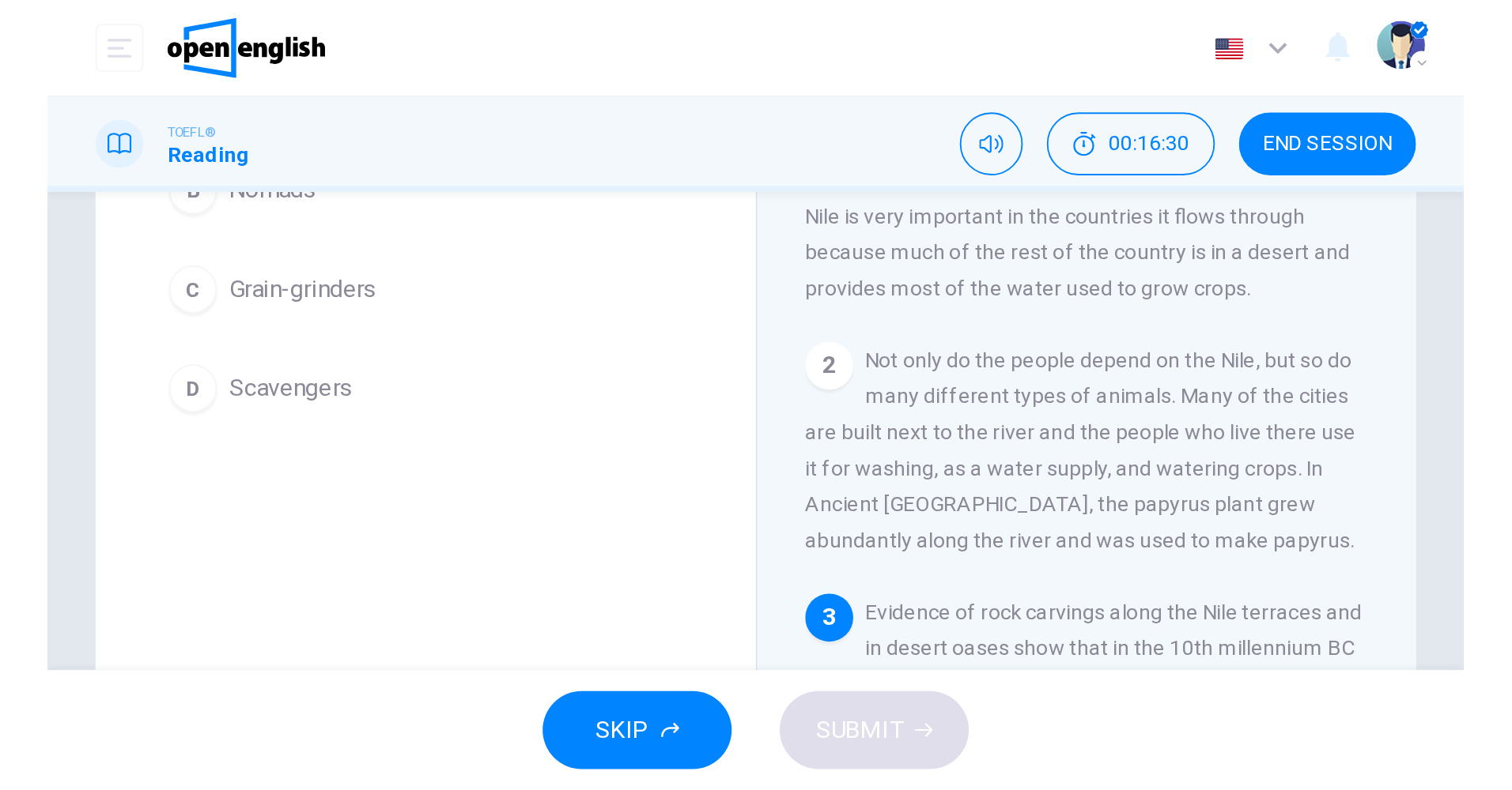
scroll to position [0, 0]
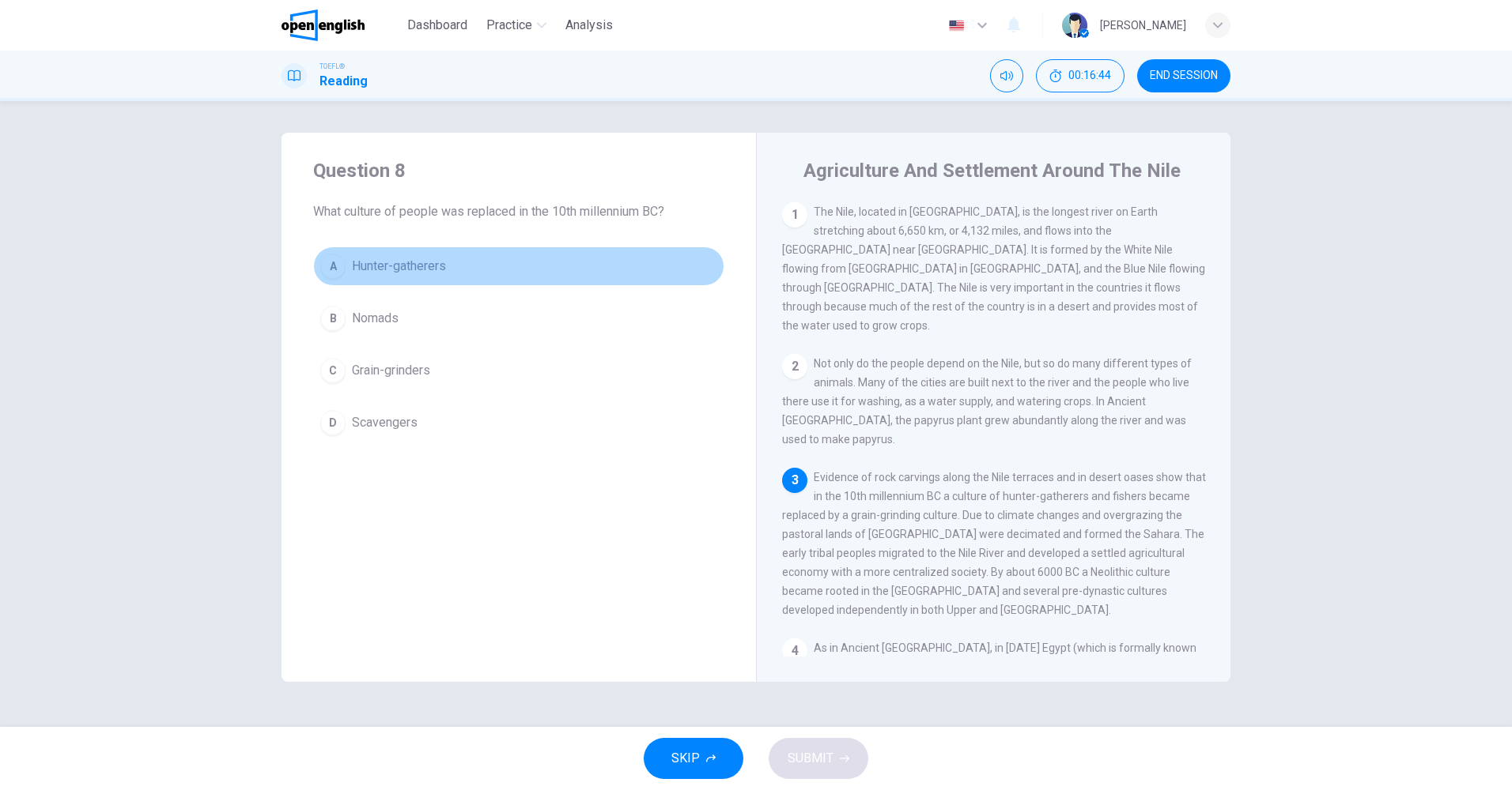
click at [385, 257] on span "Hunter-gatherers" at bounding box center [399, 267] width 94 height 19
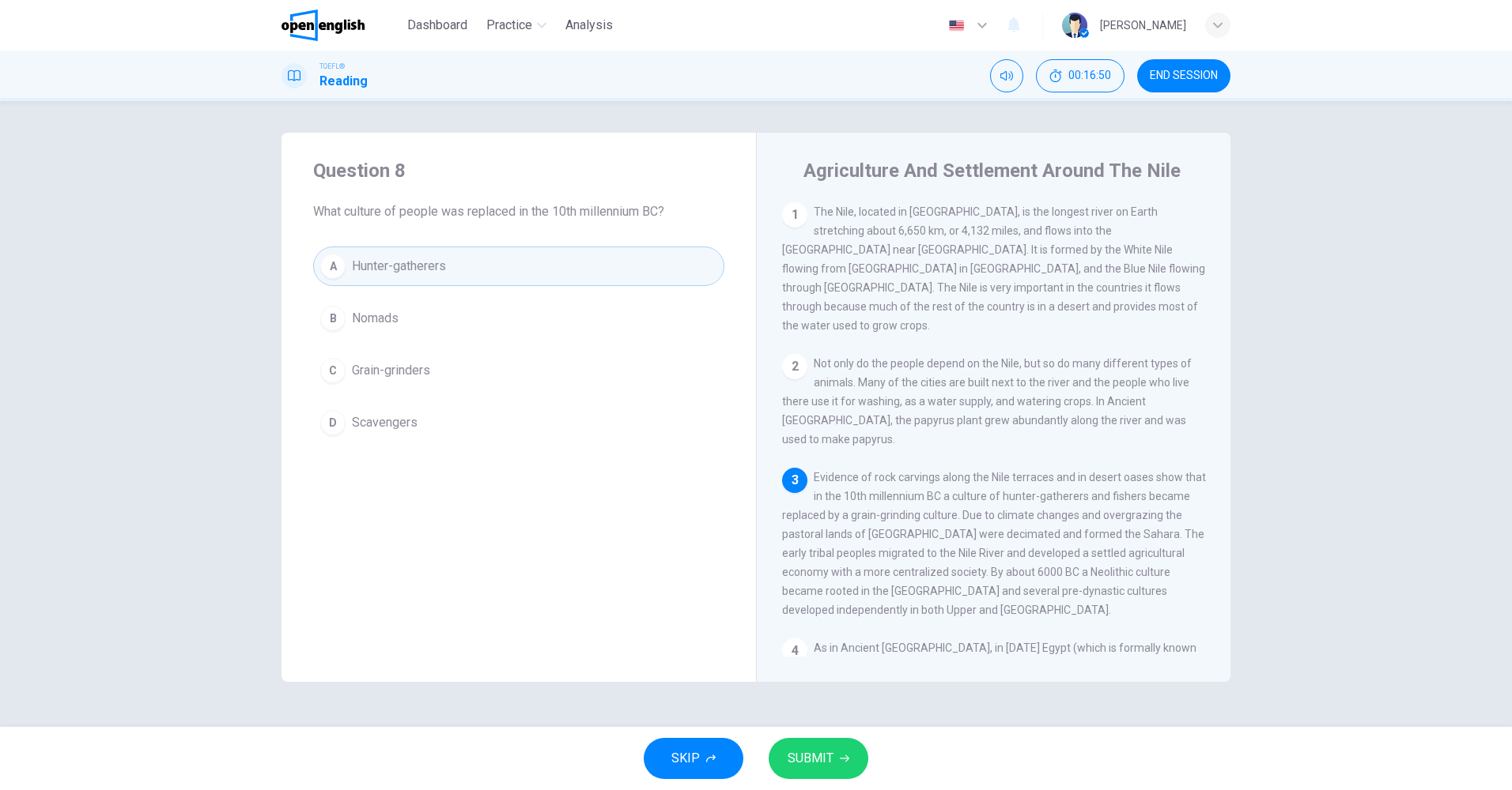
click at [800, 740] on button "SUBMIT" at bounding box center [818, 758] width 100 height 41
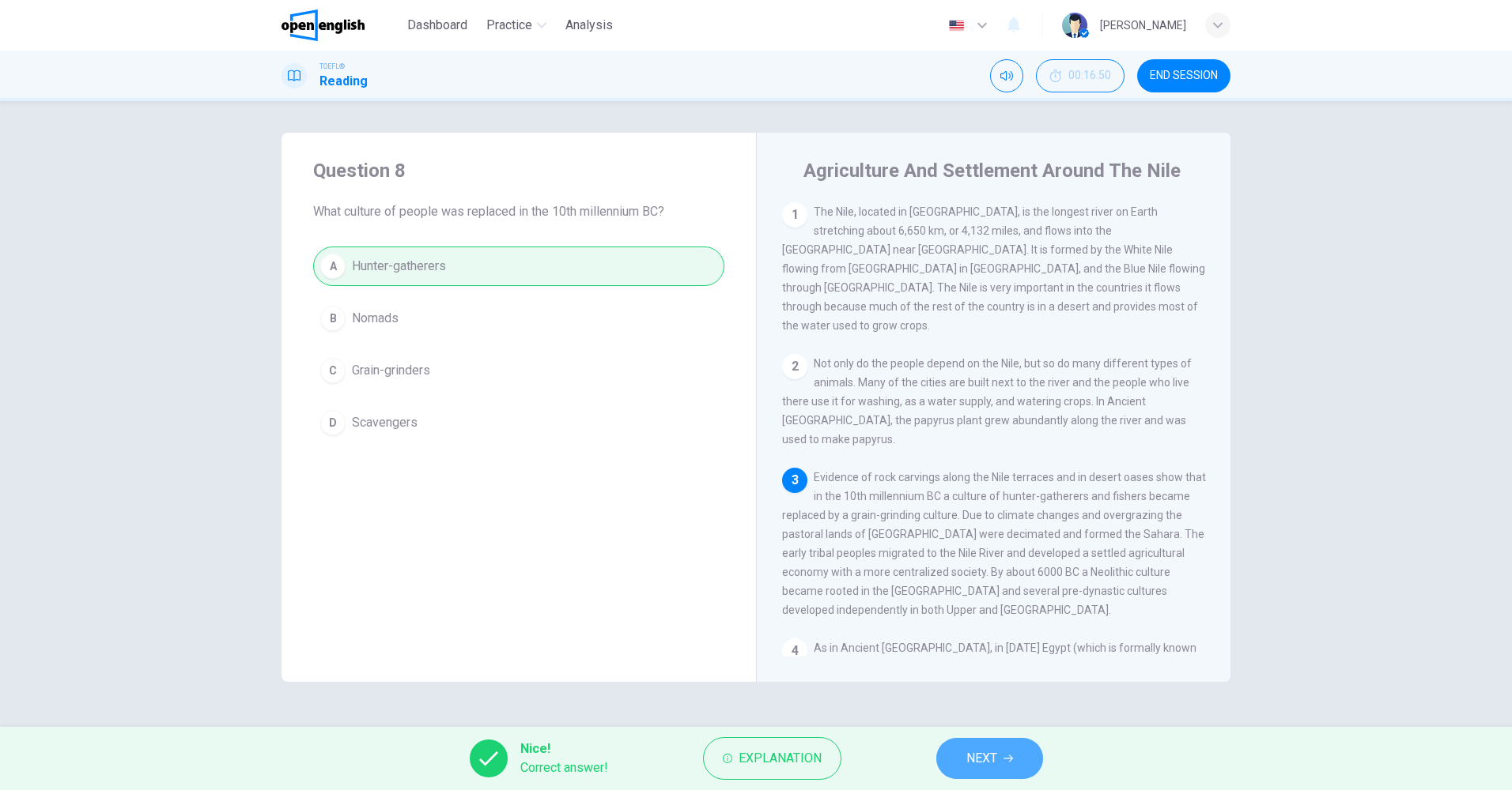
click at [1031, 769] on button "NEXT" at bounding box center [989, 758] width 107 height 41
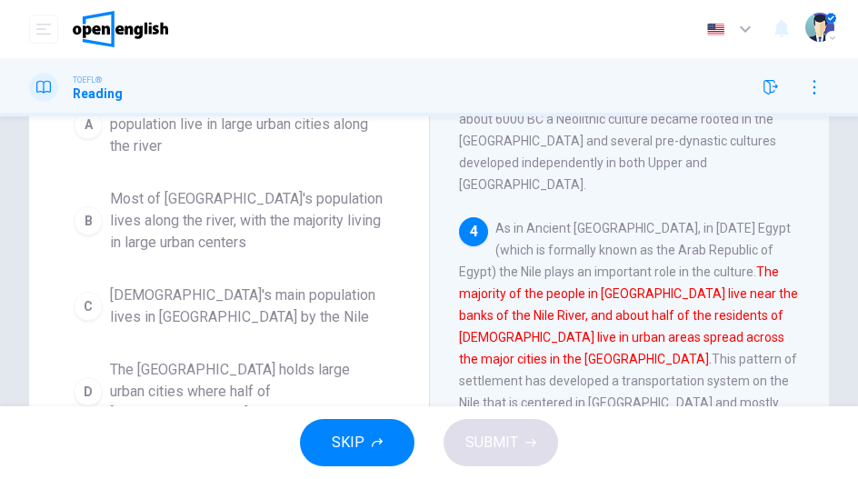
scroll to position [262, 0]
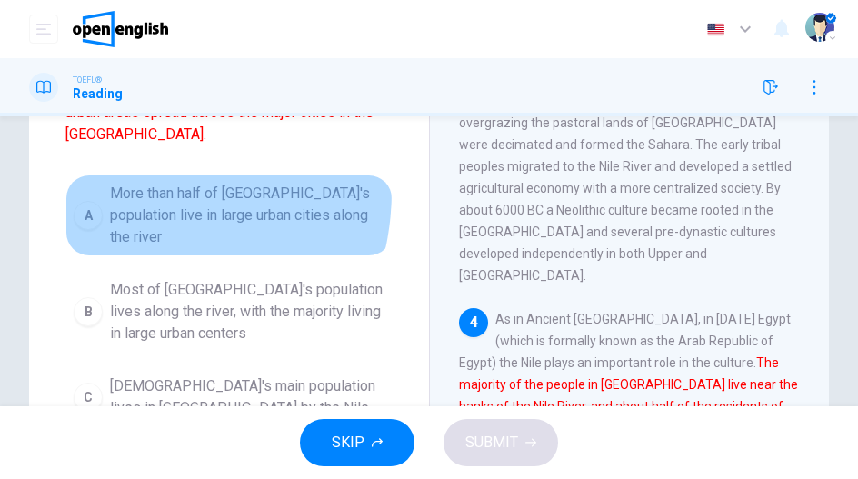
click at [125, 183] on span "More than half of [GEOGRAPHIC_DATA]'s population live in large urban cities alo…" at bounding box center [247, 215] width 275 height 65
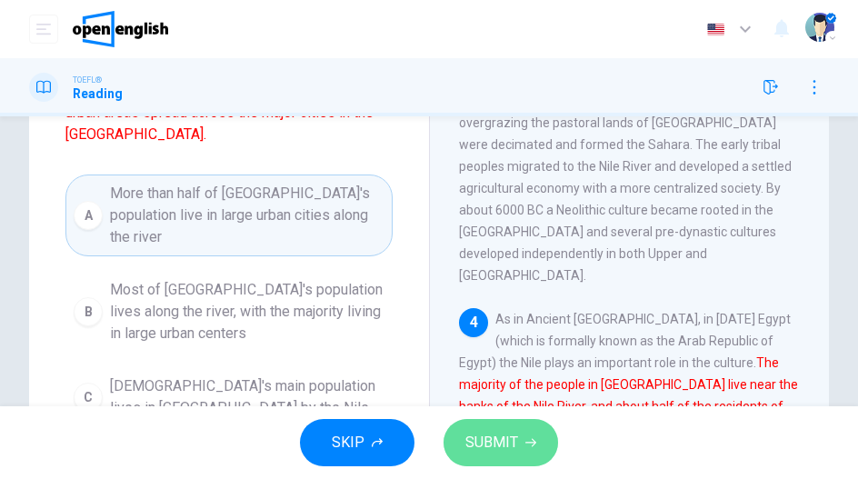
click at [510, 440] on span "SUBMIT" at bounding box center [492, 442] width 53 height 25
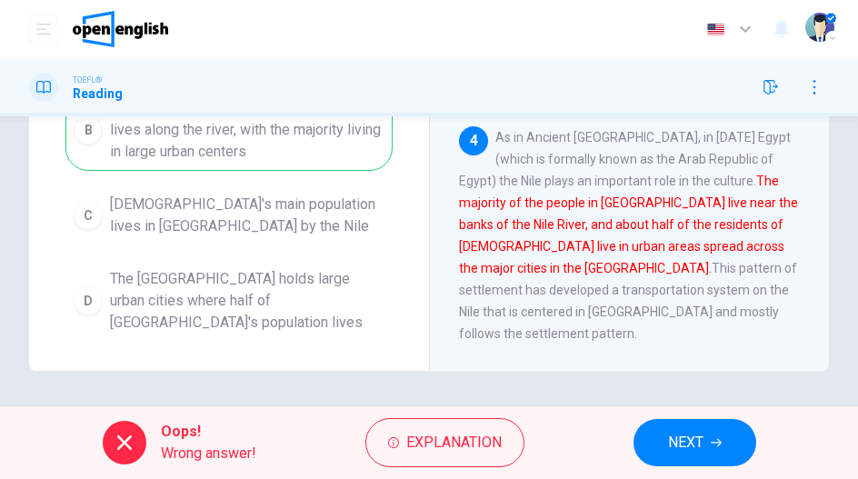
click at [677, 439] on span "NEXT" at bounding box center [685, 442] width 35 height 25
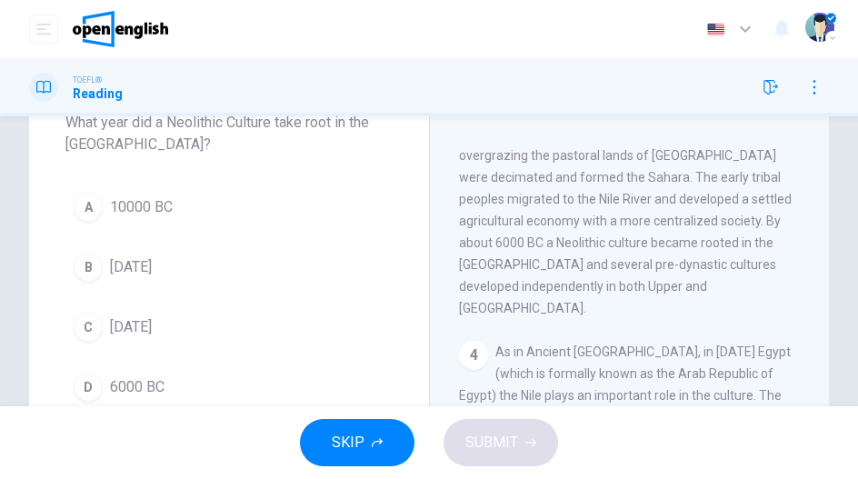
scroll to position [153, 0]
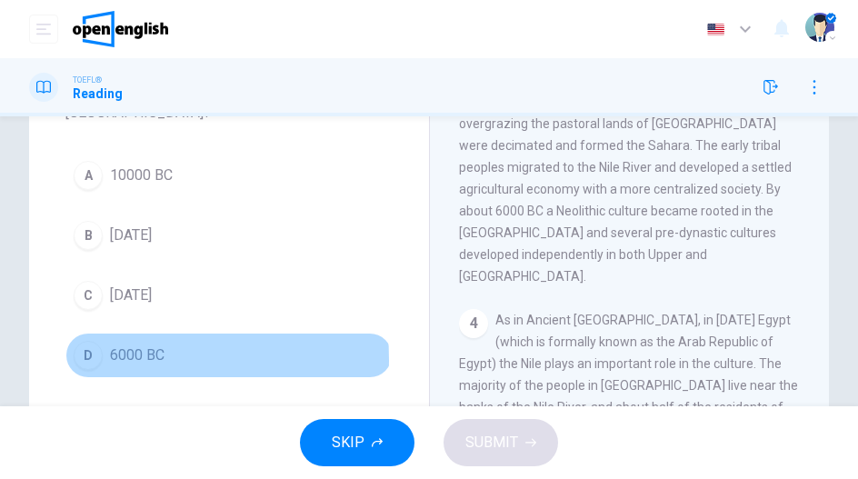
click at [80, 360] on div "D" at bounding box center [88, 355] width 29 height 29
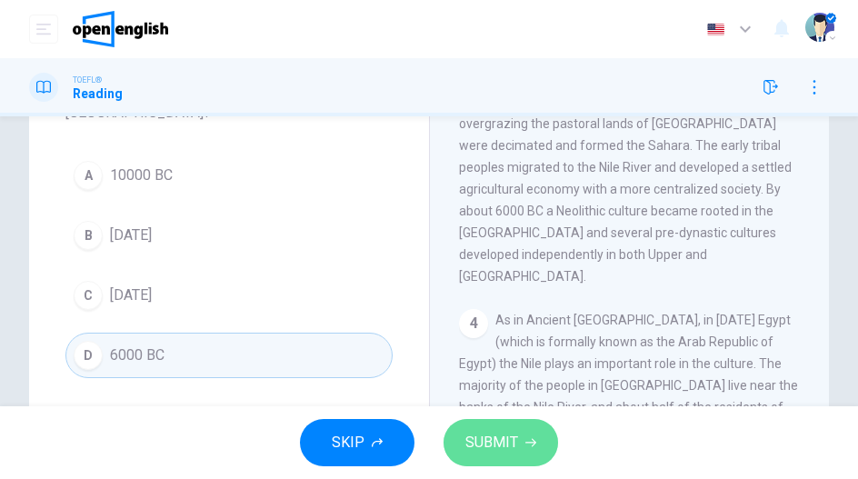
click at [509, 442] on span "SUBMIT" at bounding box center [492, 442] width 53 height 25
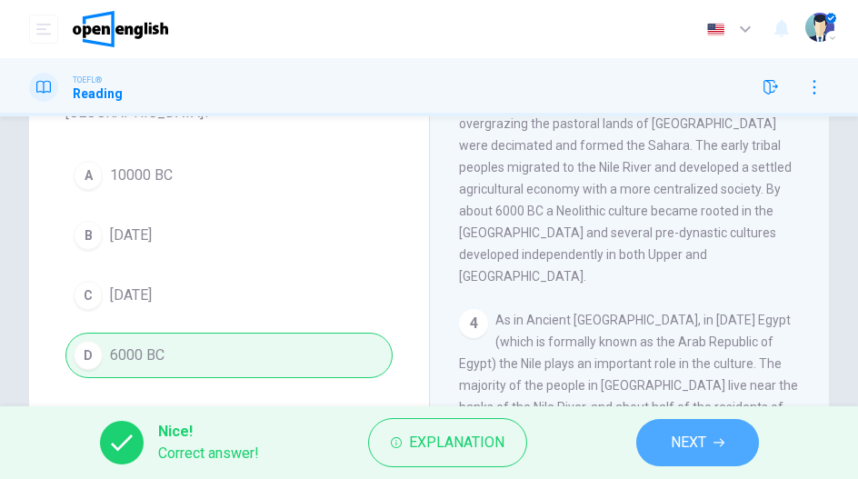
click at [691, 442] on span "NEXT" at bounding box center [688, 442] width 35 height 25
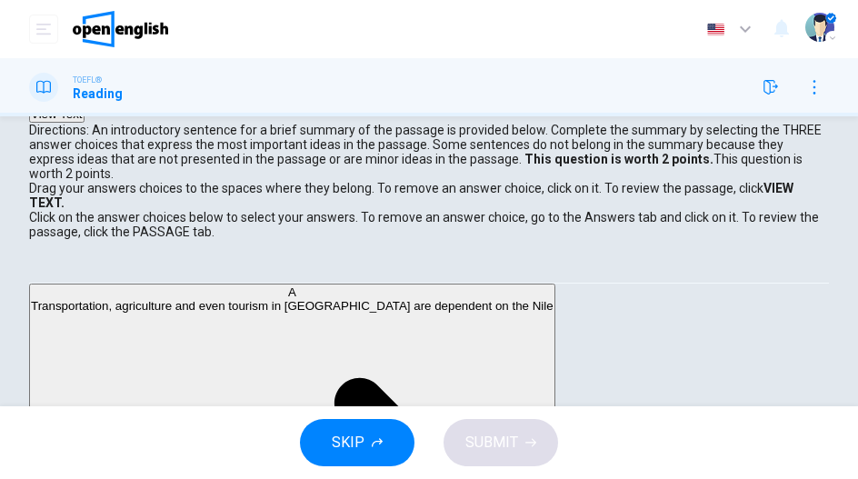
scroll to position [273, 0]
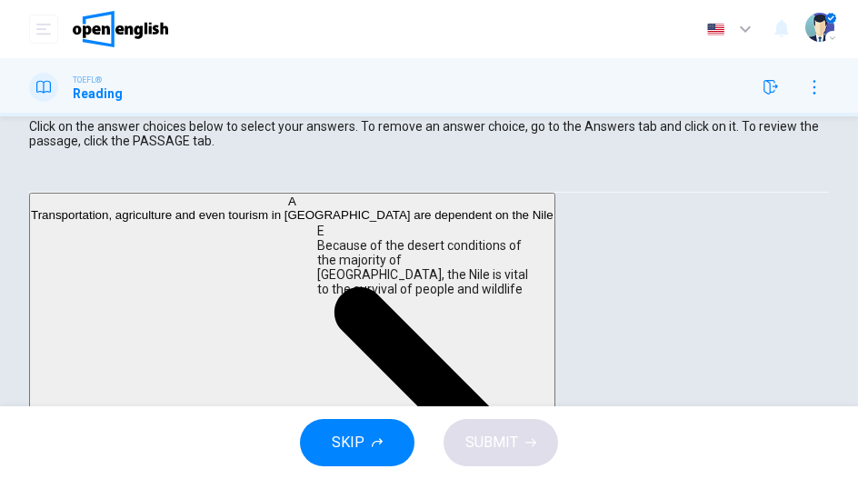
drag, startPoint x: 187, startPoint y: 319, endPoint x: 445, endPoint y: 262, distance: 263.6
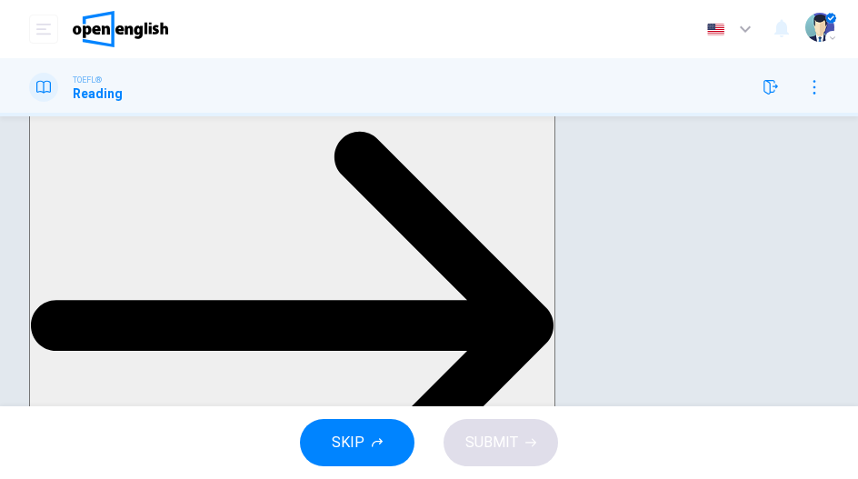
scroll to position [436, 0]
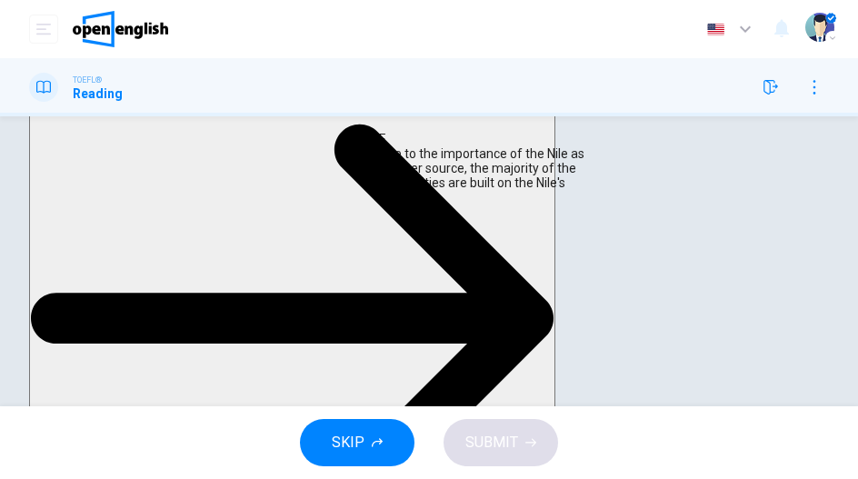
drag, startPoint x: 199, startPoint y: 257, endPoint x: 527, endPoint y: 153, distance: 344.5
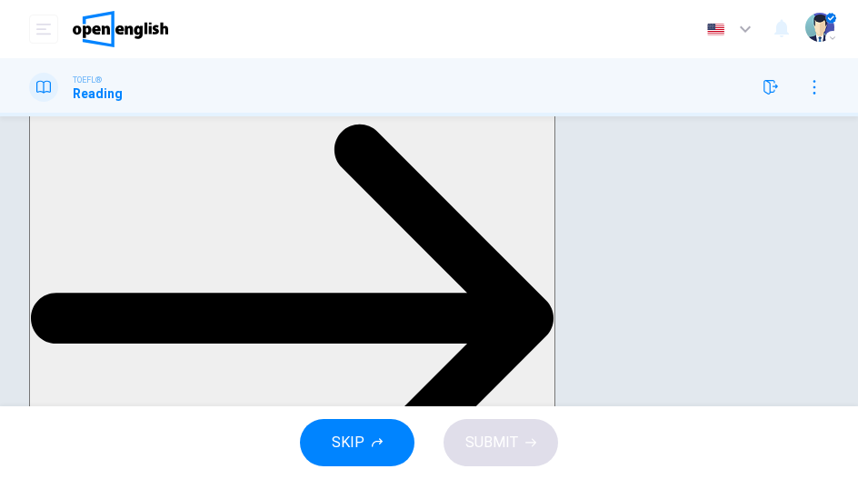
scroll to position [0, 0]
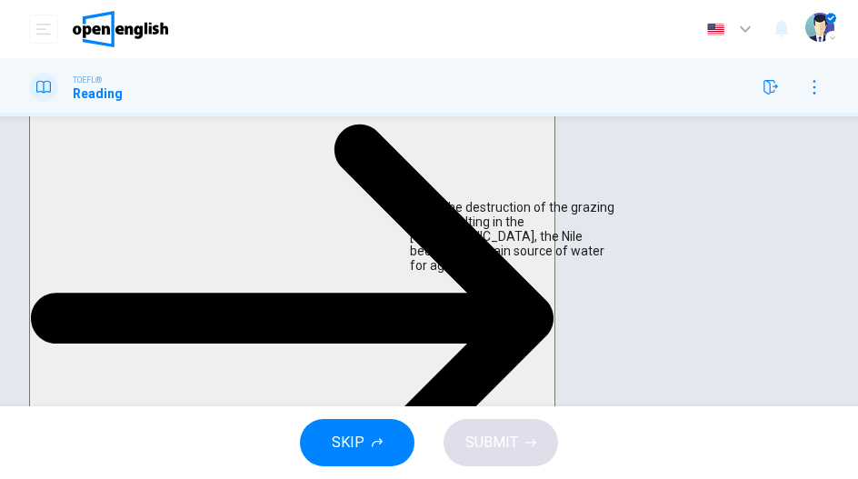
drag, startPoint x: 158, startPoint y: 186, endPoint x: 516, endPoint y: 233, distance: 360.4
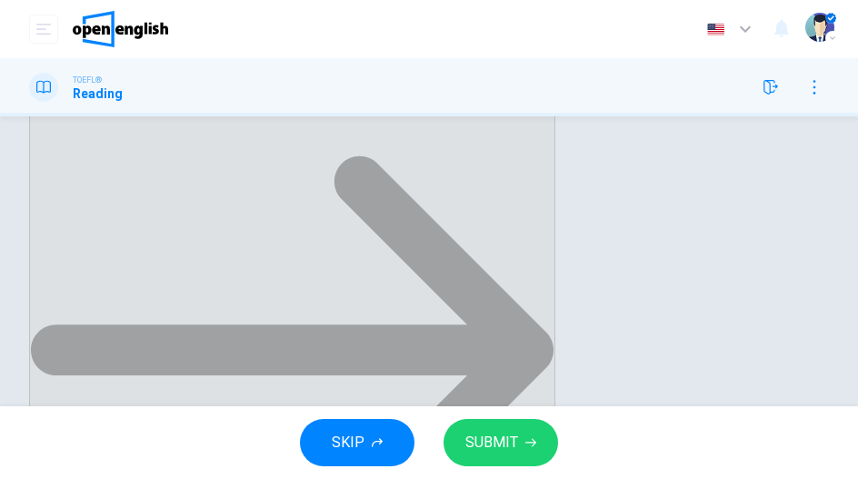
scroll to position [388, 0]
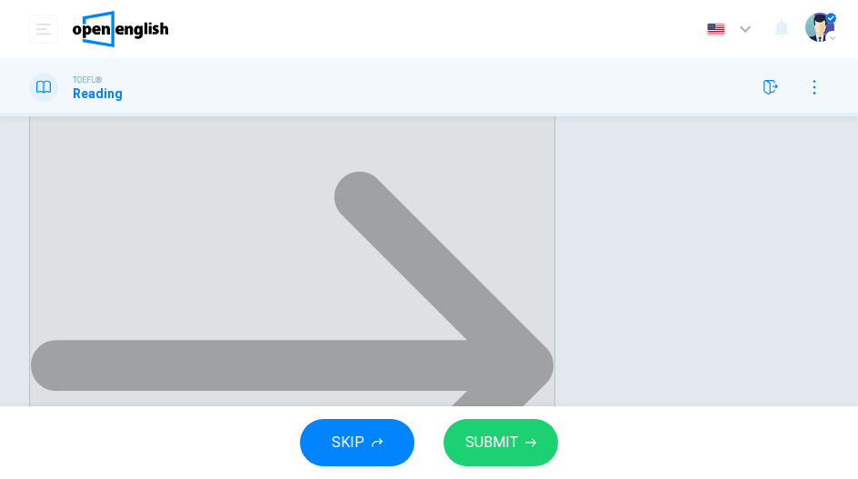
click at [483, 457] on button "SUBMIT" at bounding box center [501, 442] width 115 height 47
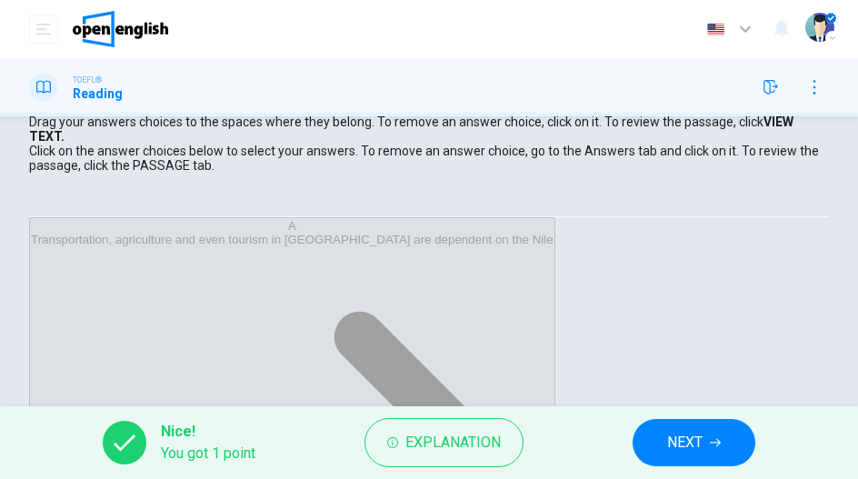
scroll to position [30, 0]
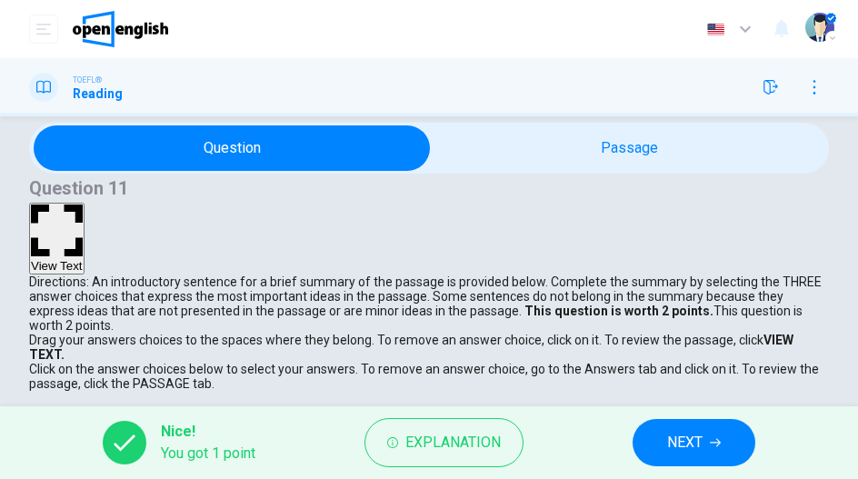
click at [679, 431] on span "NEXT" at bounding box center [684, 442] width 35 height 25
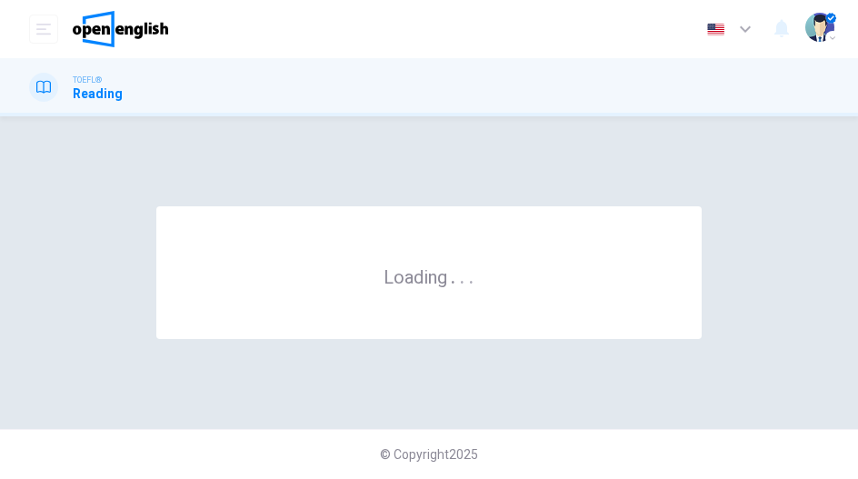
scroll to position [0, 0]
